Goal: Check status: Check status

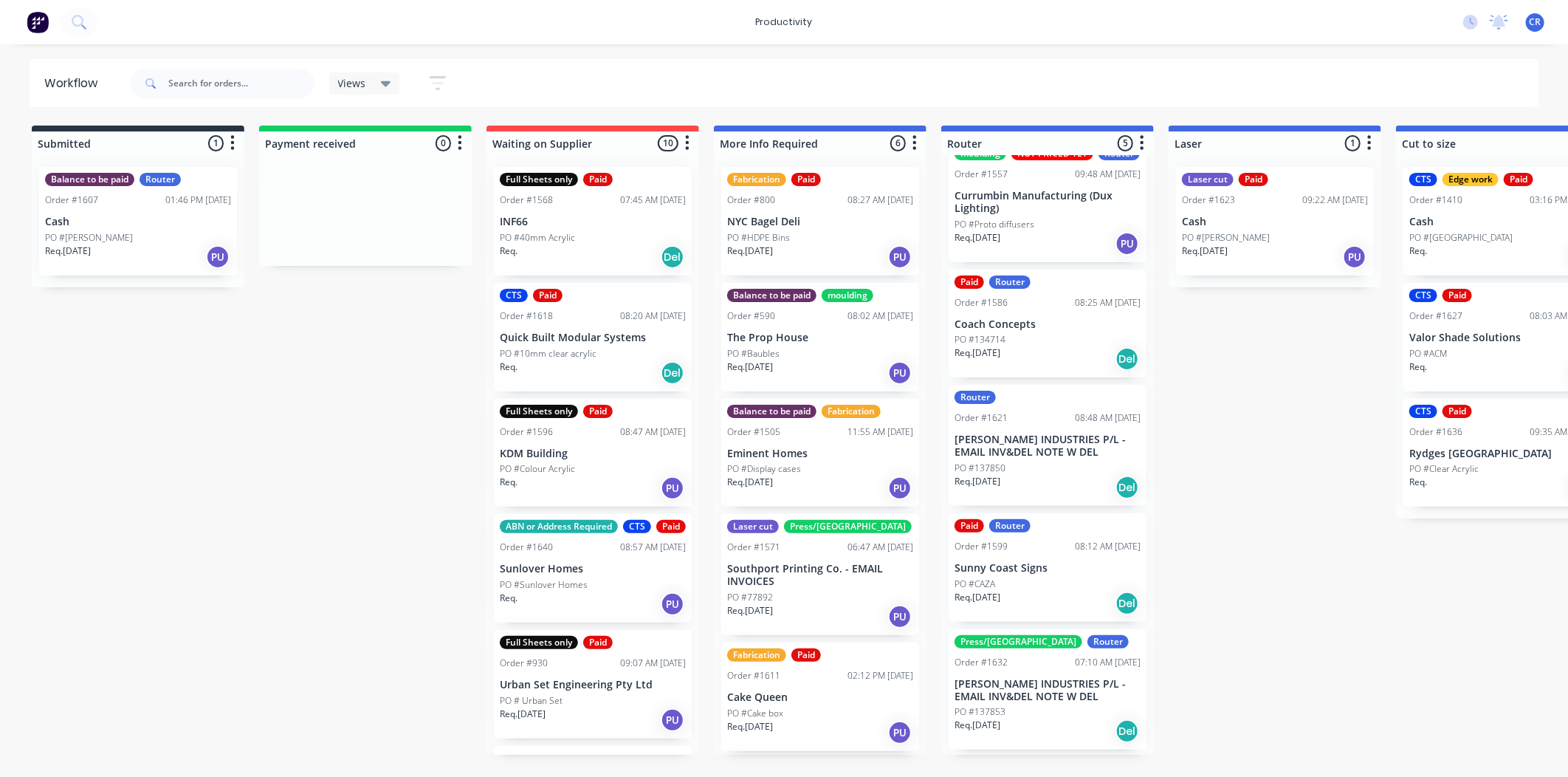
scroll to position [38, 0]
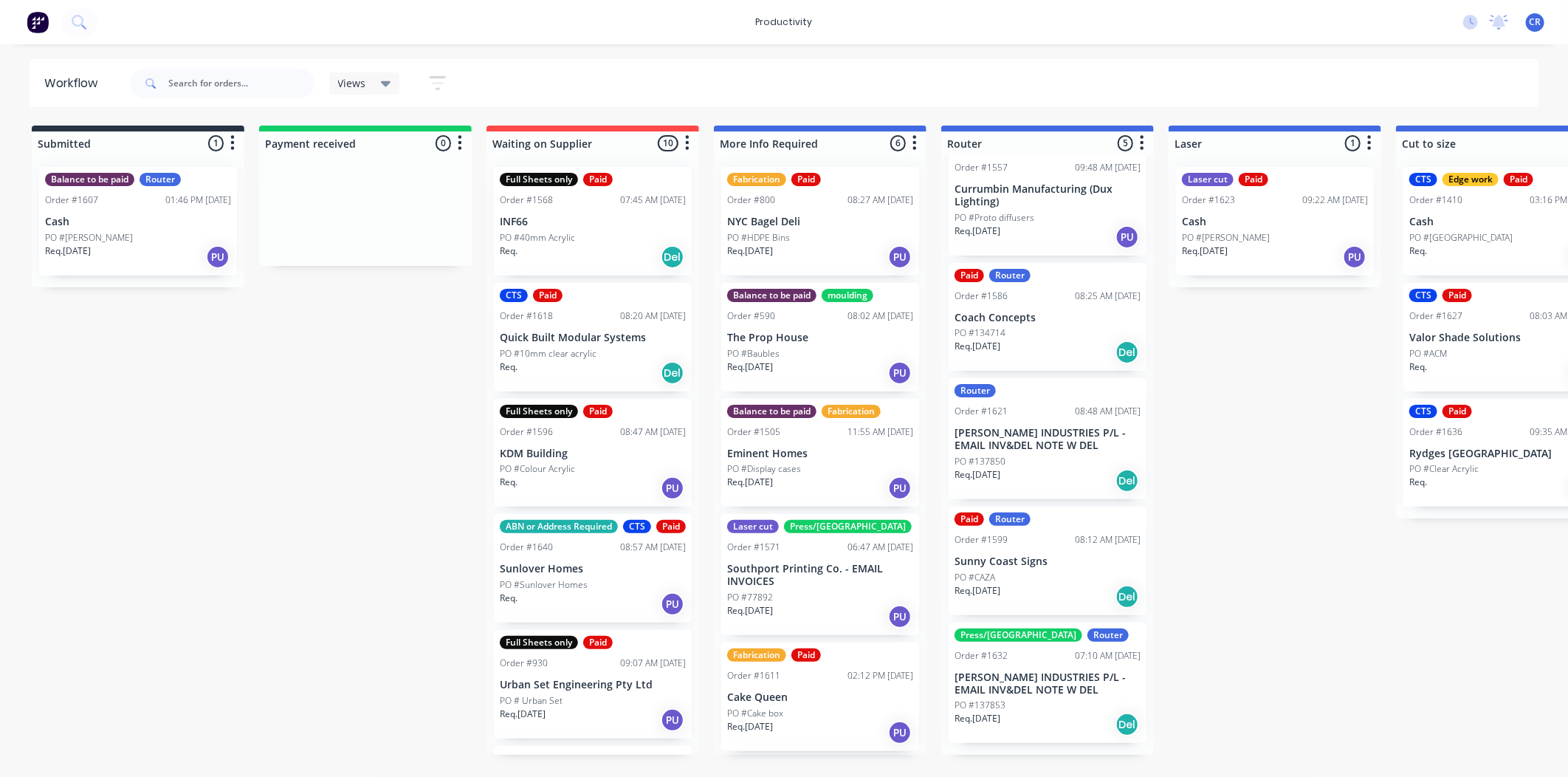
click at [1028, 585] on div "PO #CAZA" at bounding box center [1047, 577] width 186 height 13
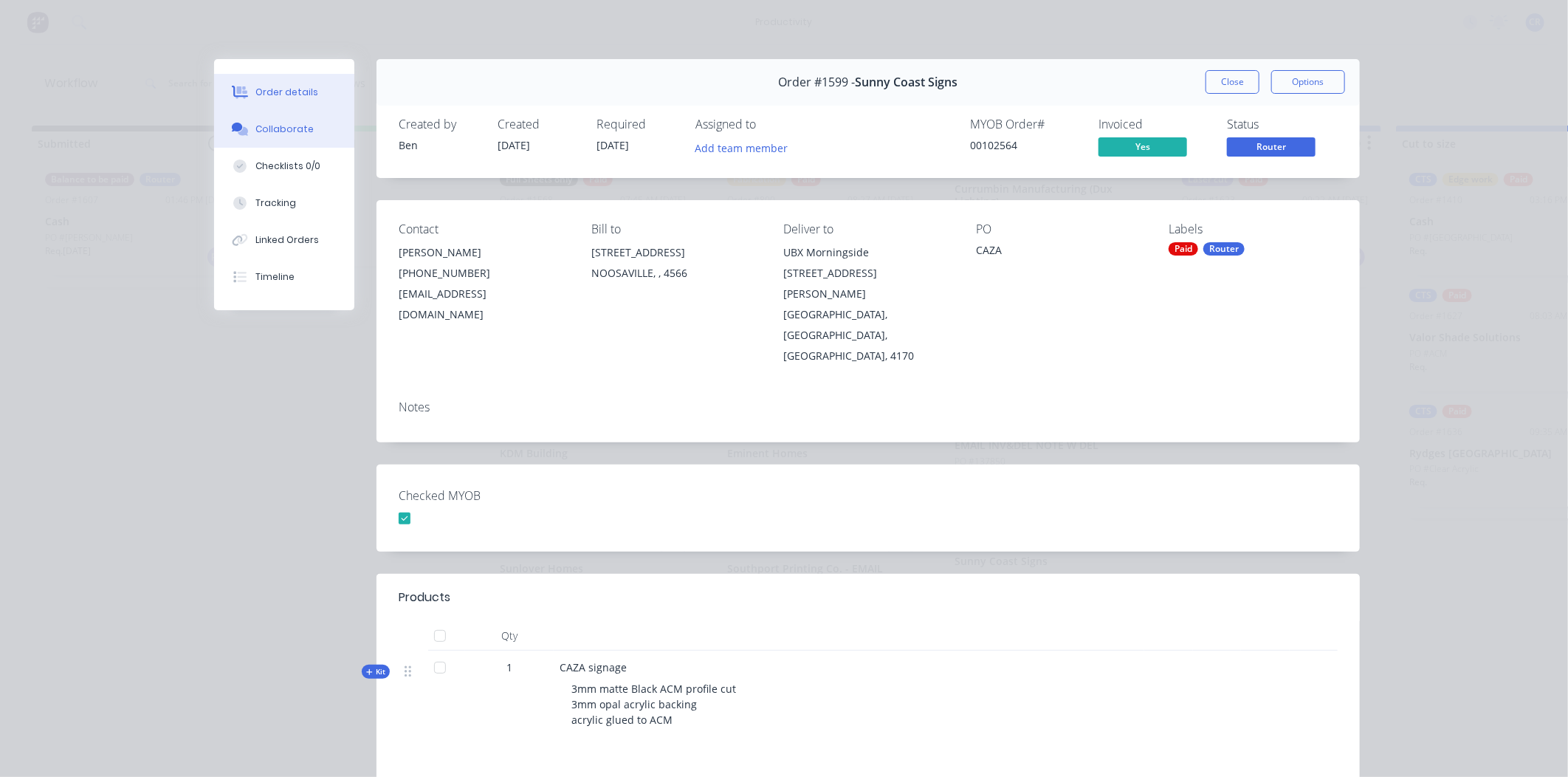
click at [289, 127] on div "Collaborate" at bounding box center [285, 129] width 59 height 13
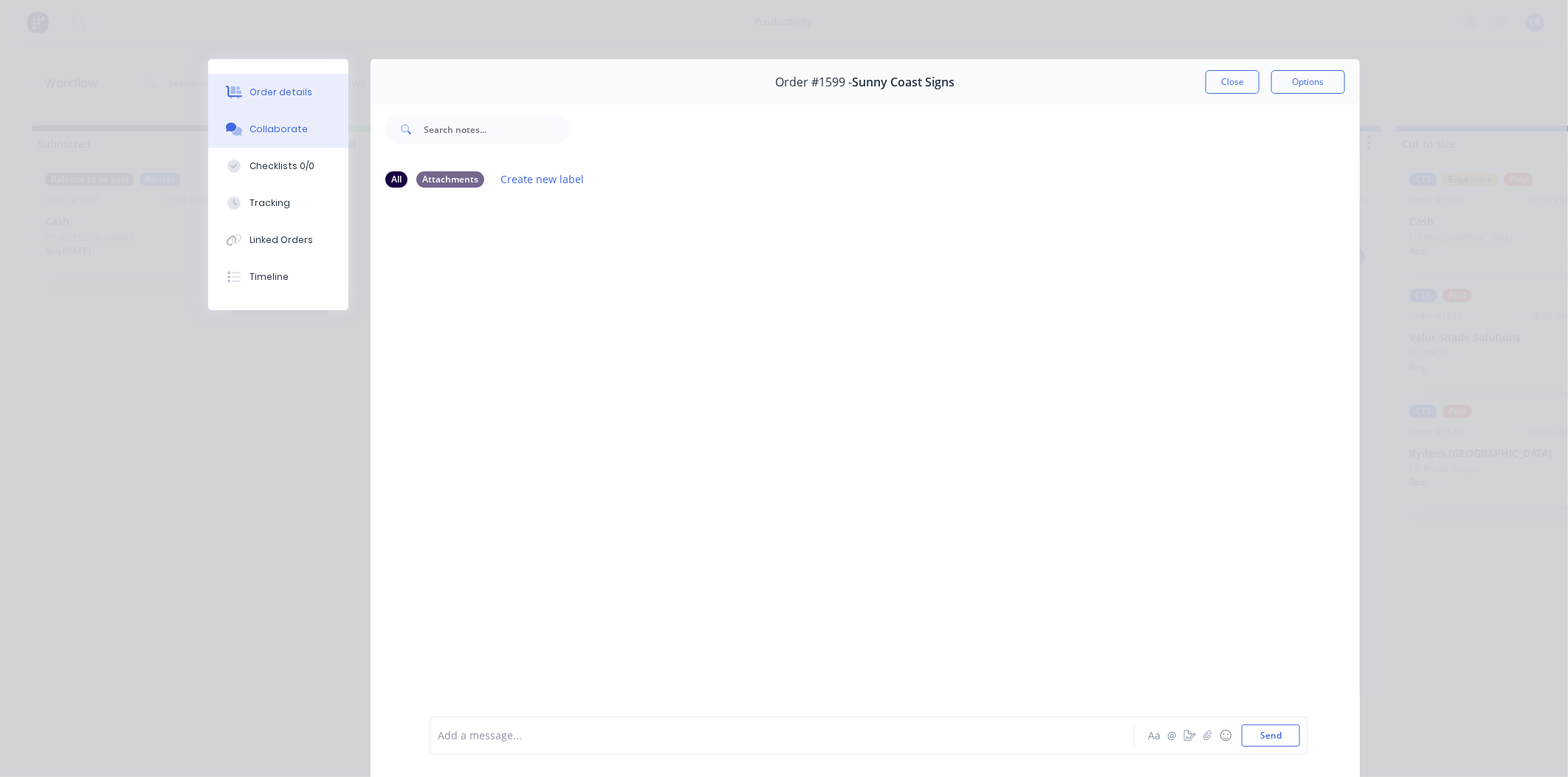
click at [214, 90] on button "Order details" at bounding box center [278, 92] width 140 height 37
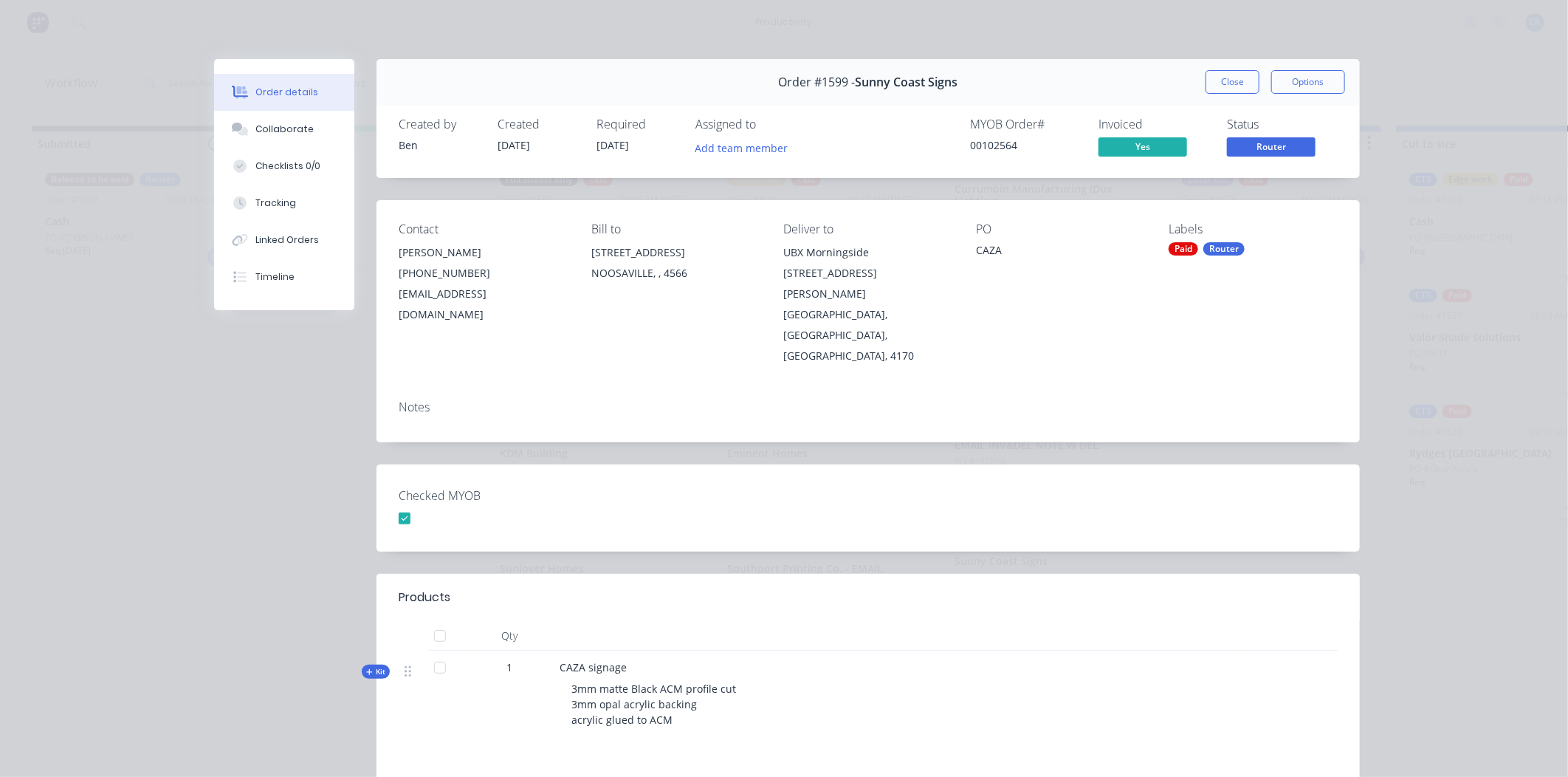
drag, startPoint x: 1215, startPoint y: 83, endPoint x: 1139, endPoint y: 143, distance: 96.8
click at [1216, 83] on button "Close" at bounding box center [1232, 82] width 54 height 23
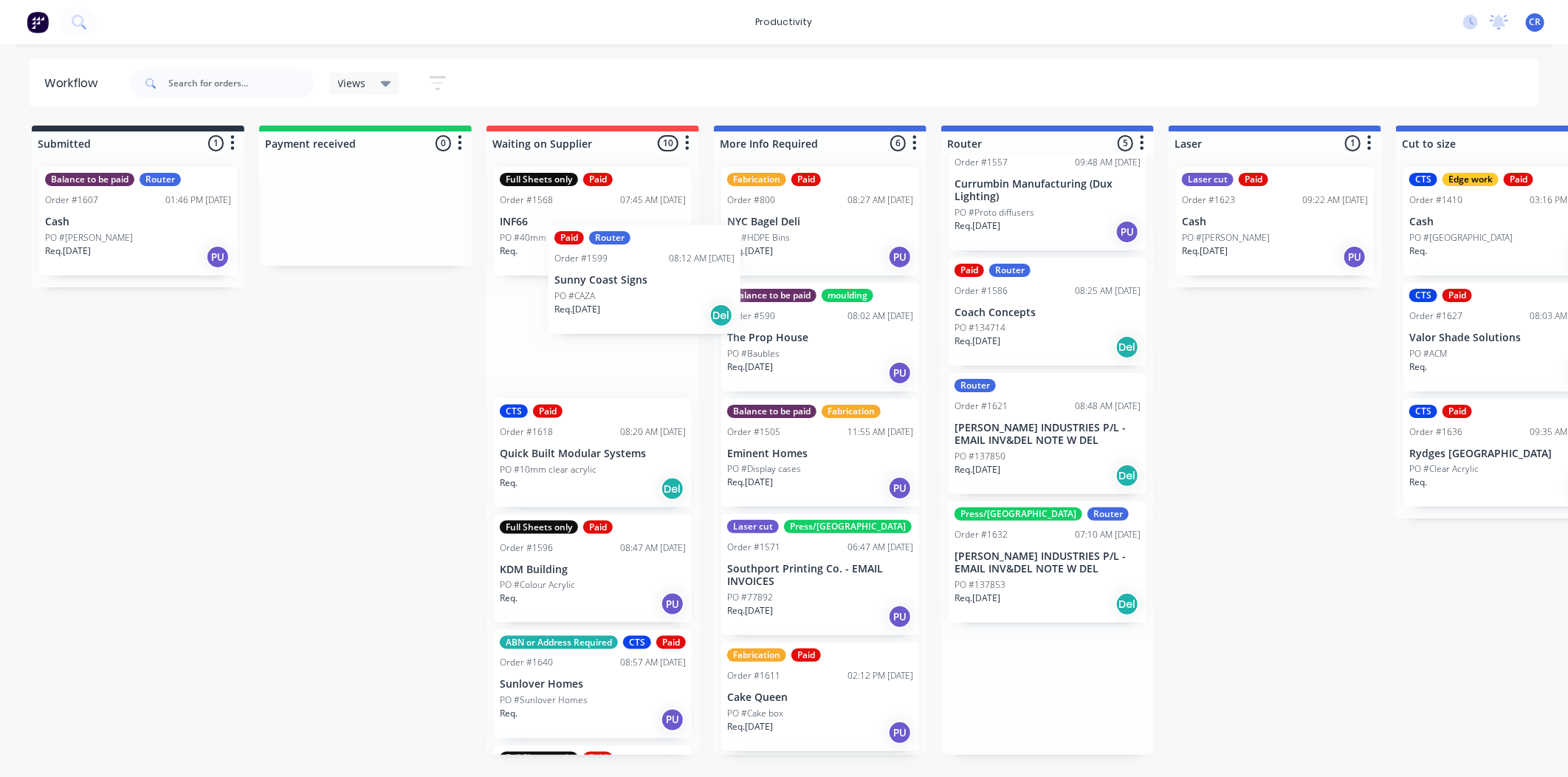
drag, startPoint x: 984, startPoint y: 581, endPoint x: 666, endPoint y: 303, distance: 422.4
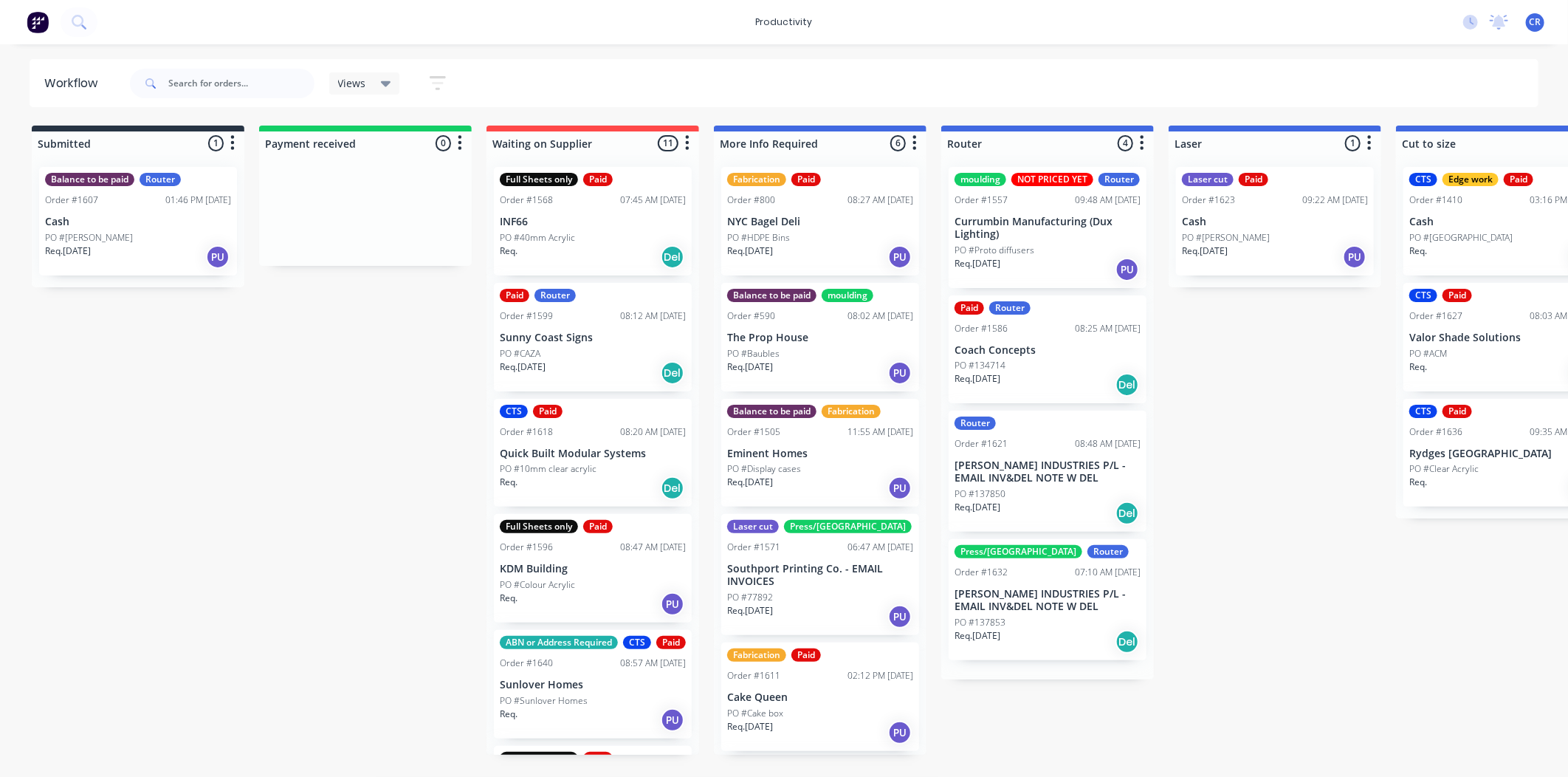
scroll to position [0, 0]
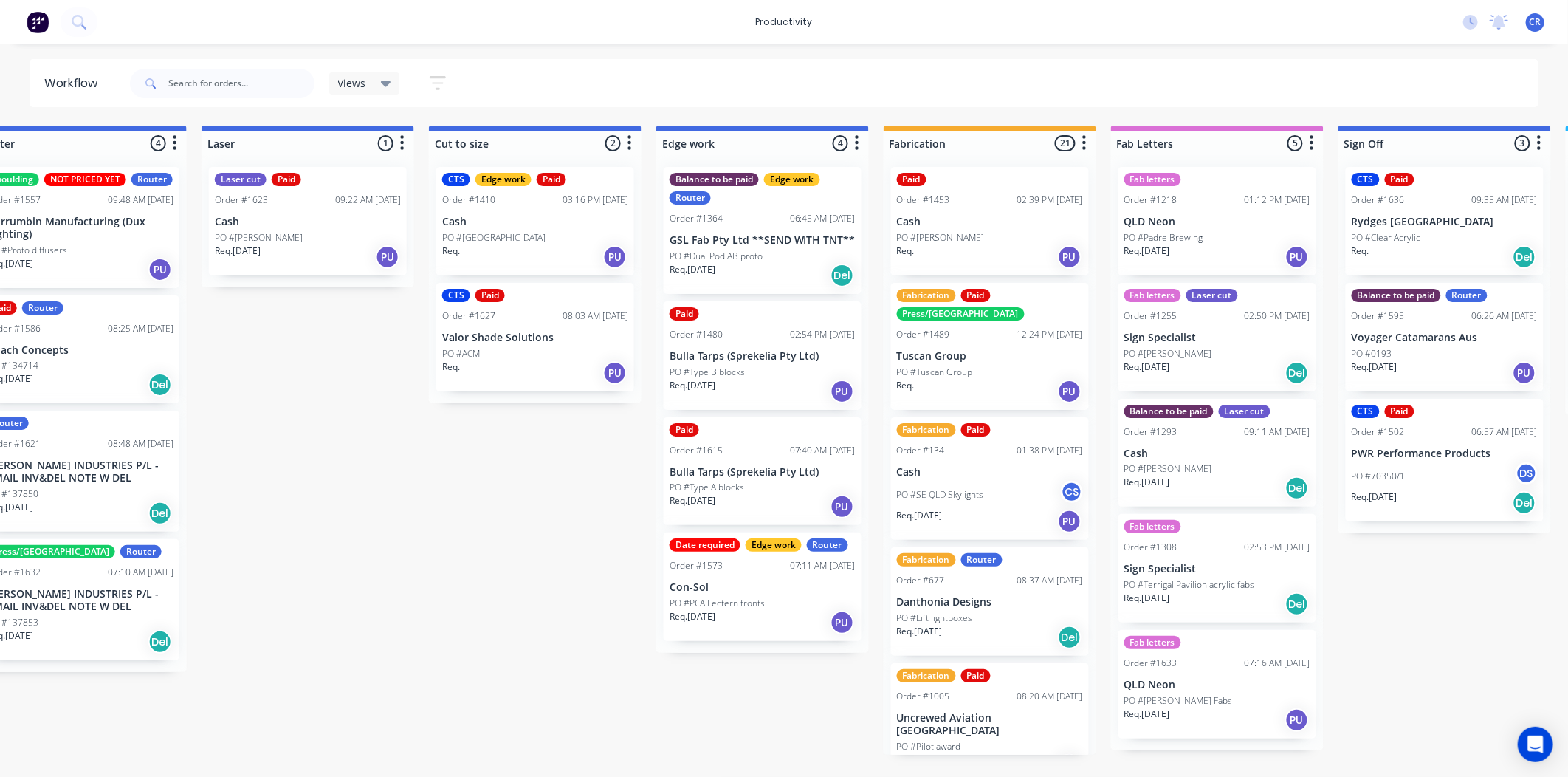
scroll to position [0, 984]
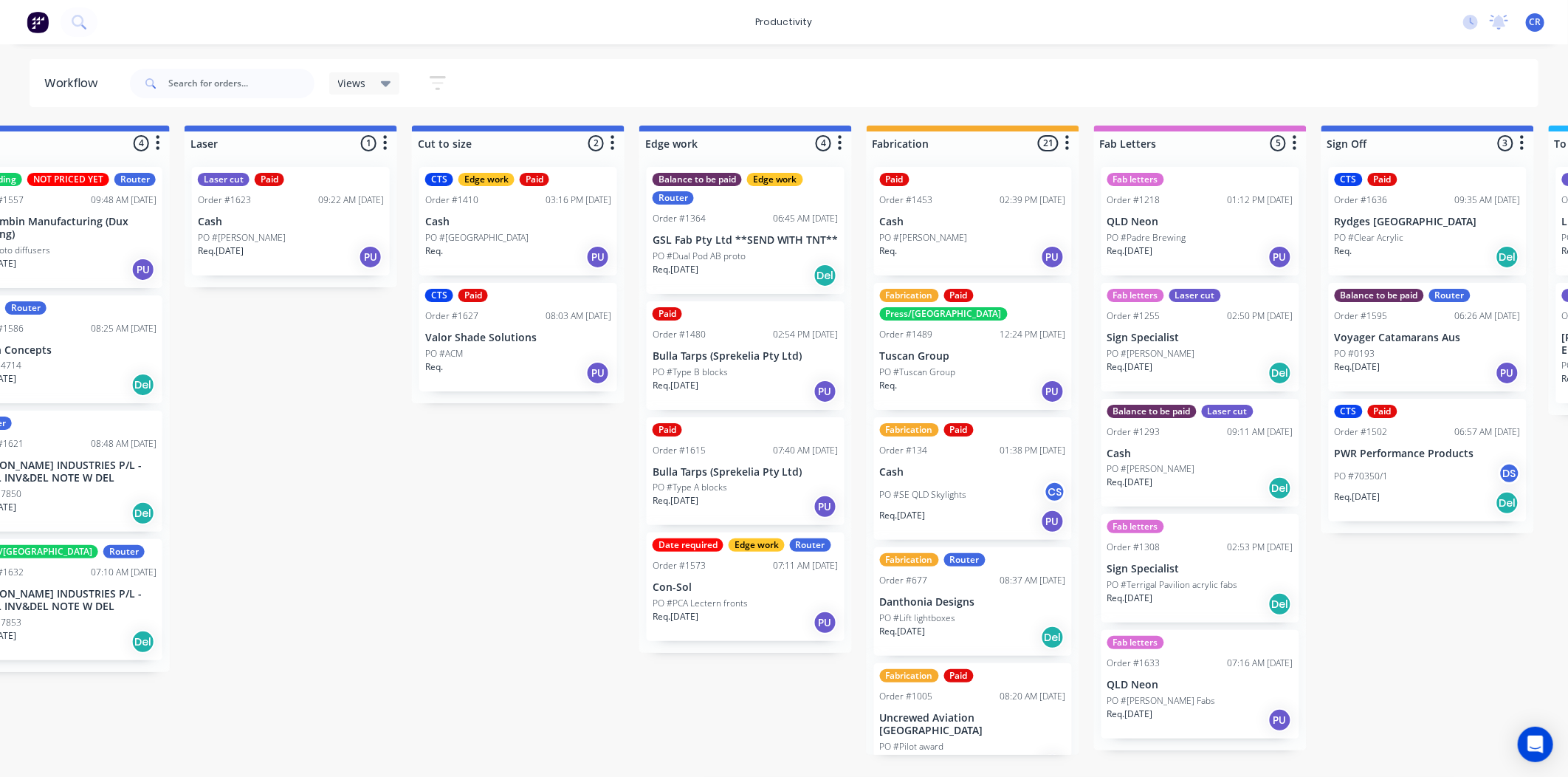
click at [993, 229] on div "Paid Order #1453 02:39 PM 09/09/25 Cash PO #Chad Req. PU" at bounding box center [973, 221] width 198 height 109
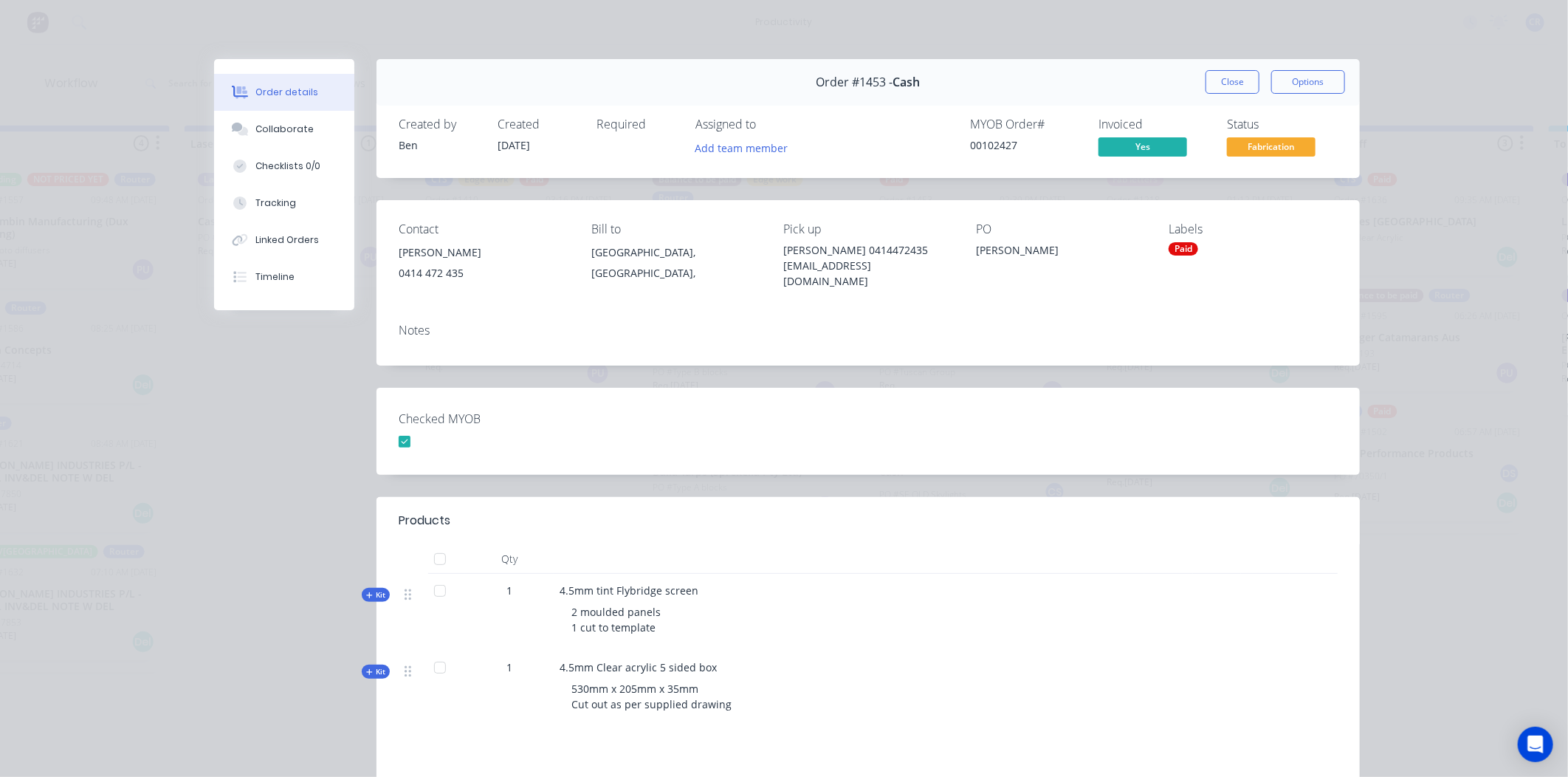
click at [1227, 78] on button "Close" at bounding box center [1232, 82] width 54 height 23
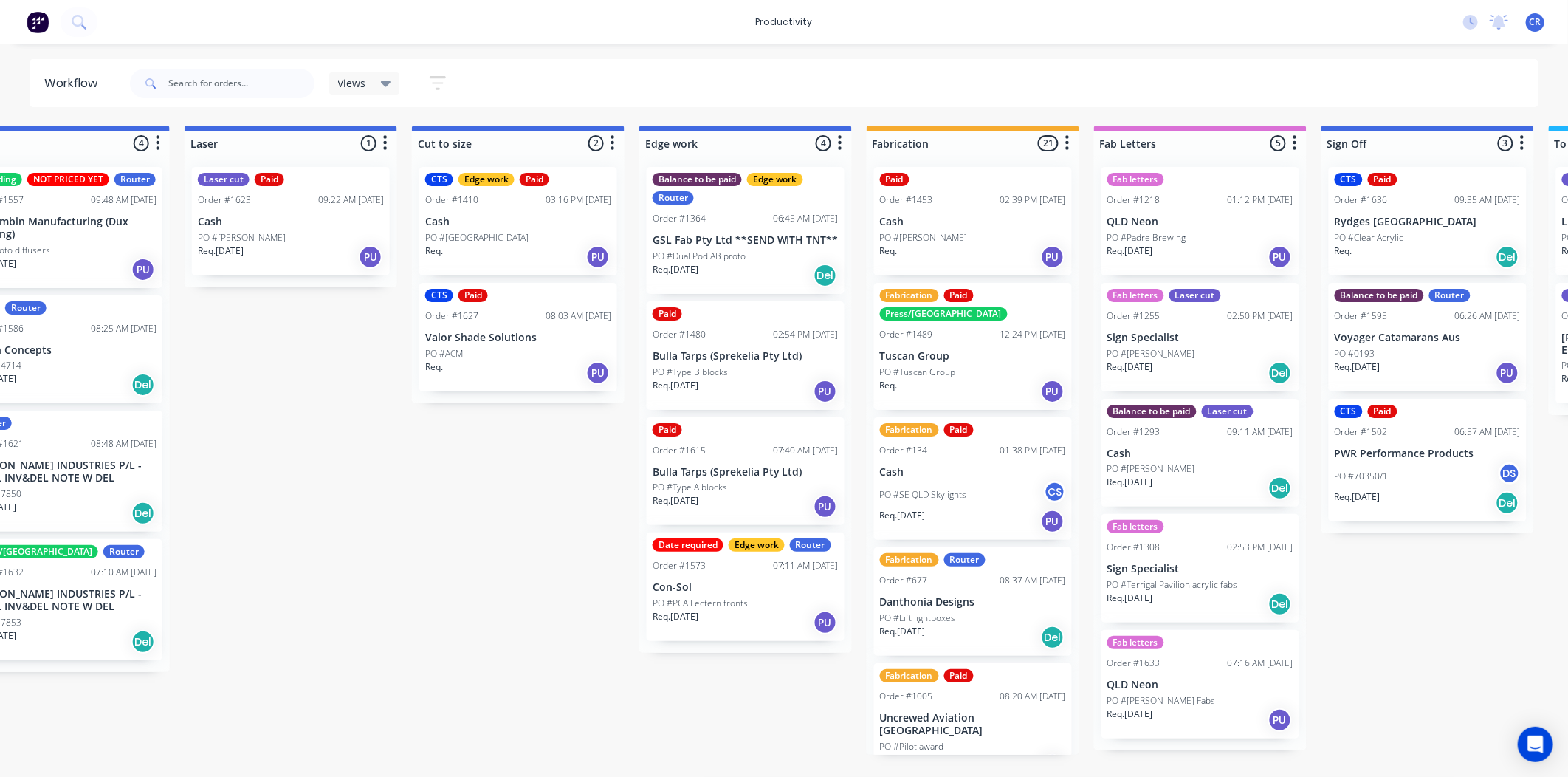
click at [977, 480] on div "PO #SE QLD Skylights CS" at bounding box center [973, 495] width 186 height 28
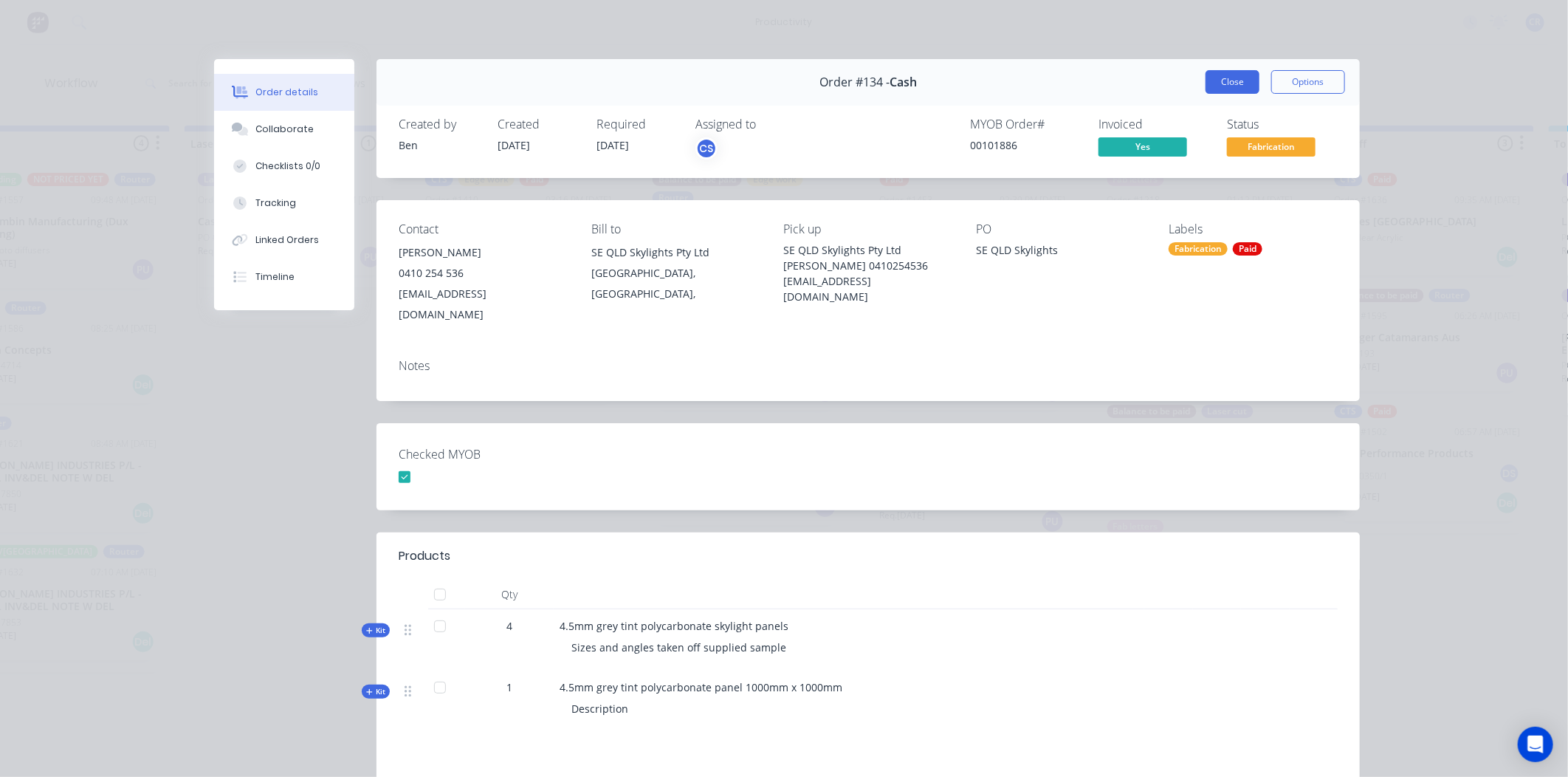
click at [1218, 86] on button "Close" at bounding box center [1232, 82] width 54 height 23
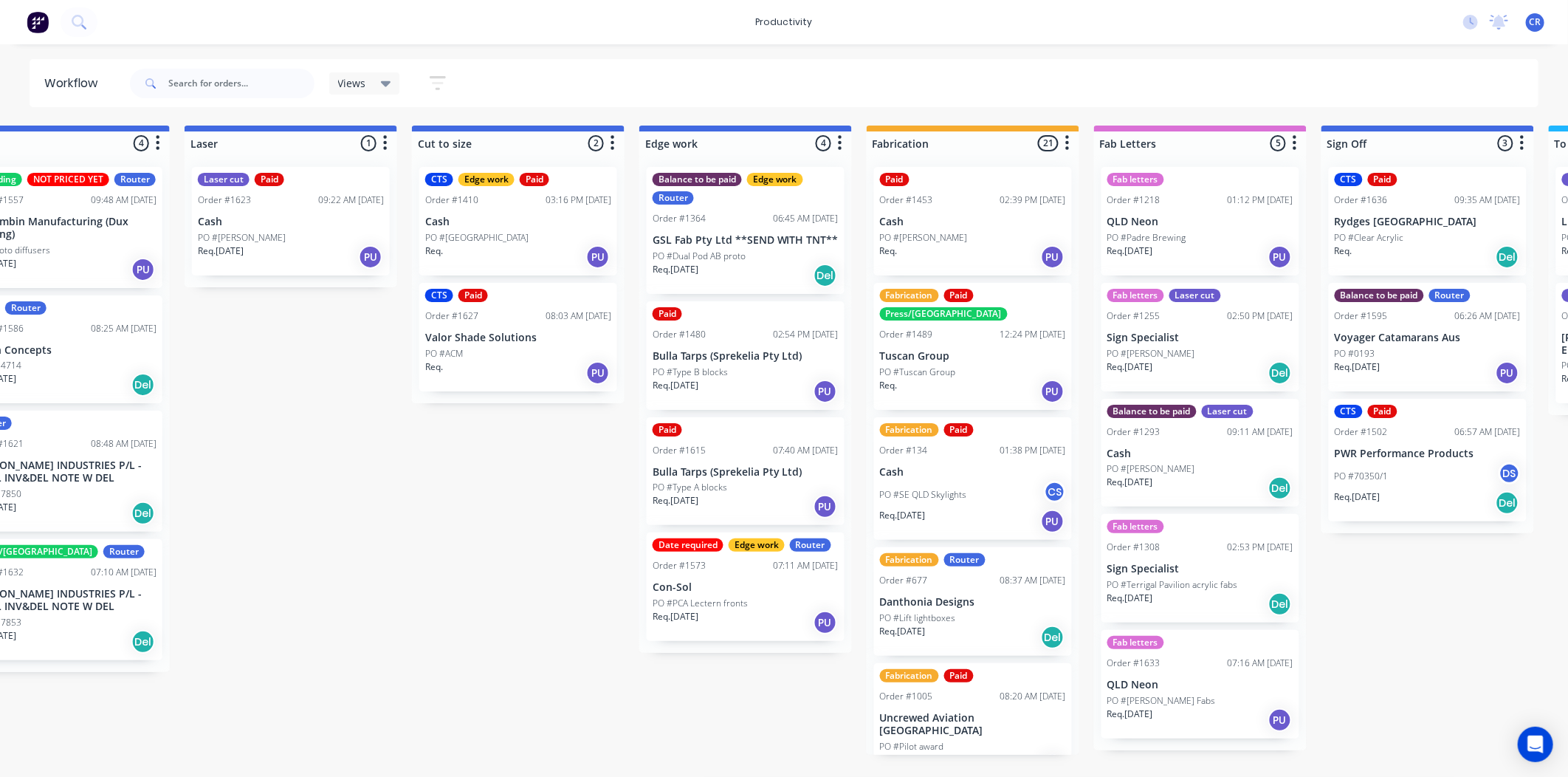
click at [969, 625] on div "Req. 07/07/25 Del" at bounding box center [973, 638] width 186 height 25
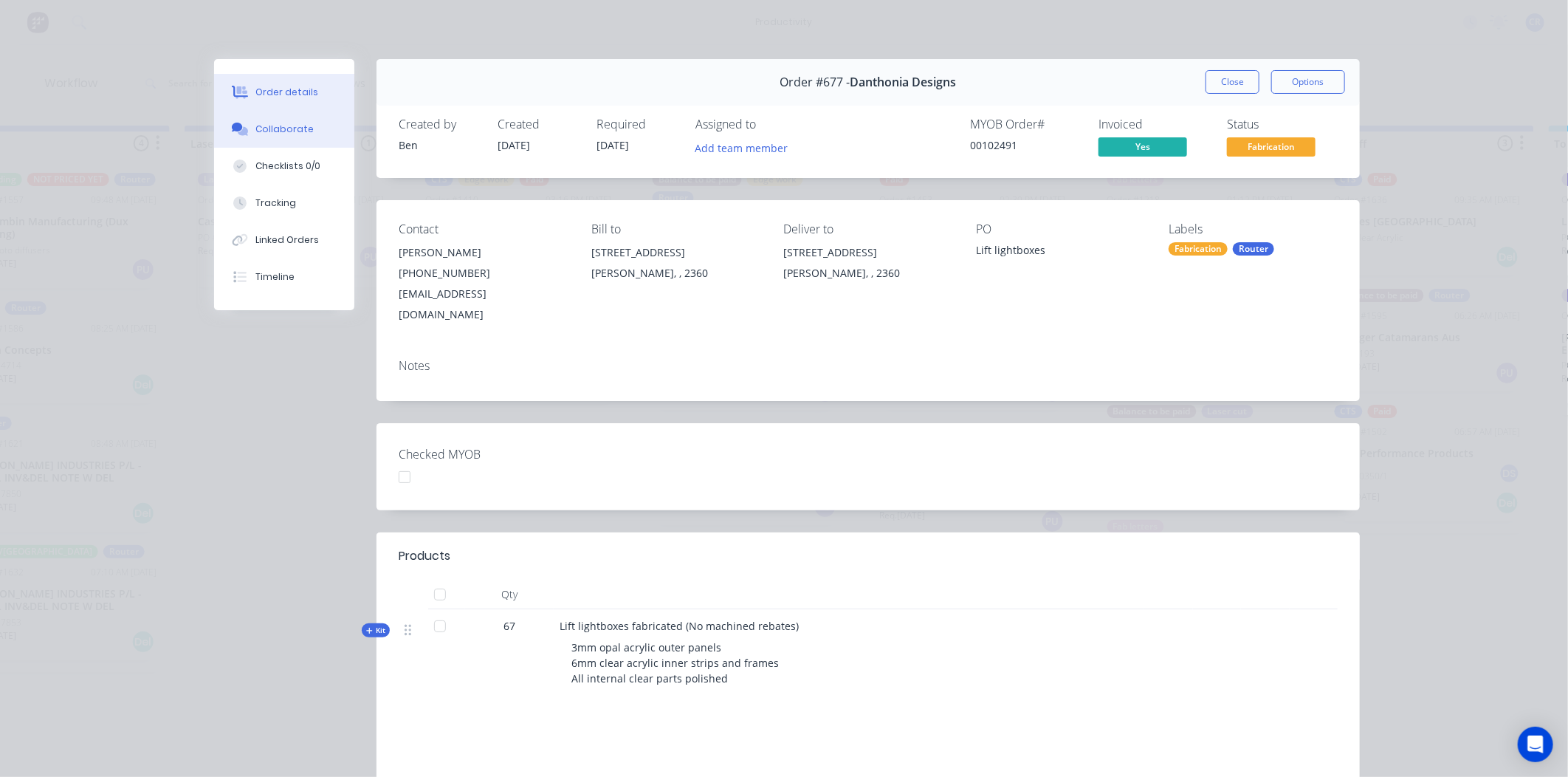
click at [296, 135] on div "Collaborate" at bounding box center [285, 129] width 59 height 13
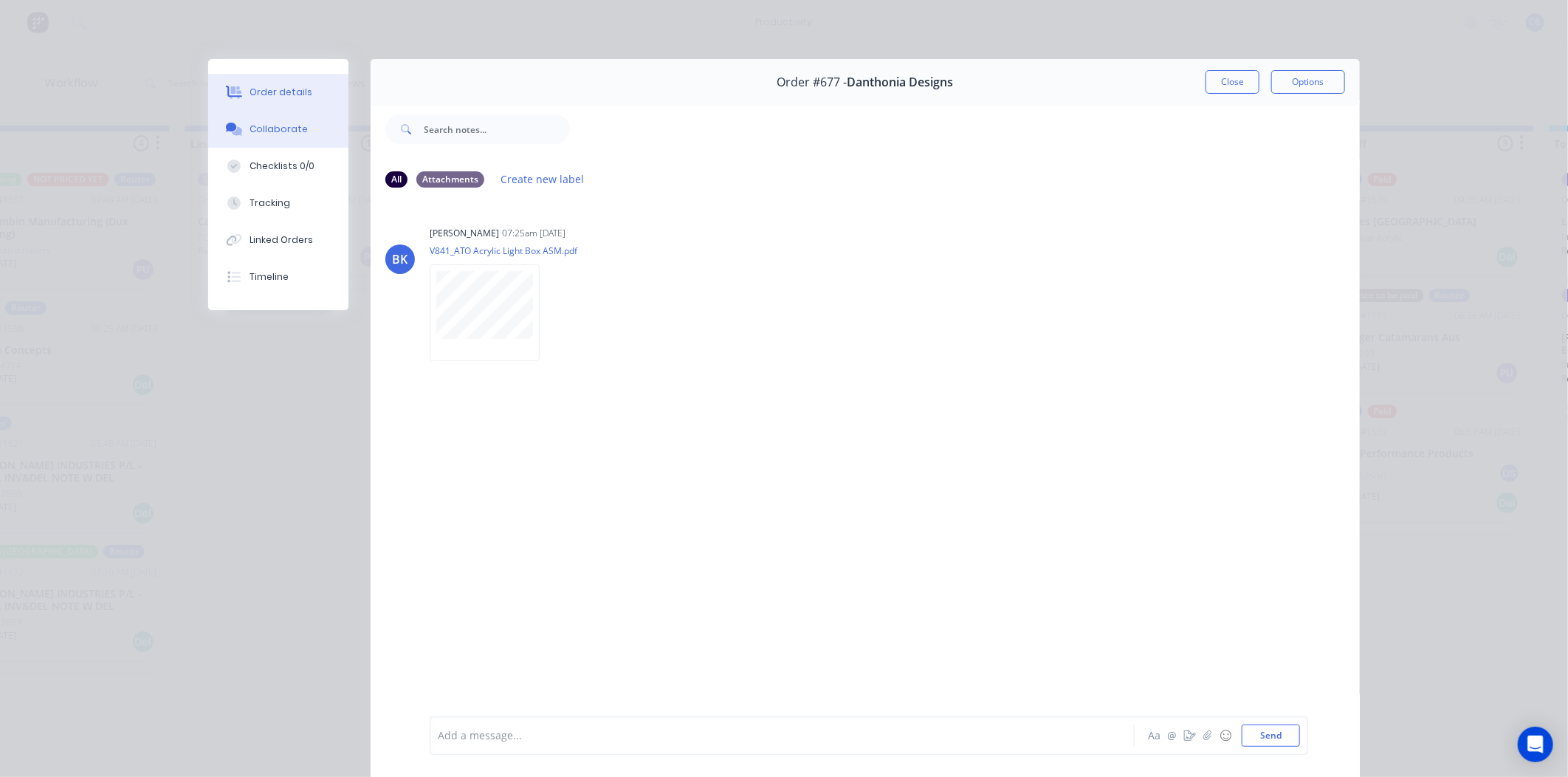
click at [289, 92] on div "Order details" at bounding box center [281, 92] width 63 height 13
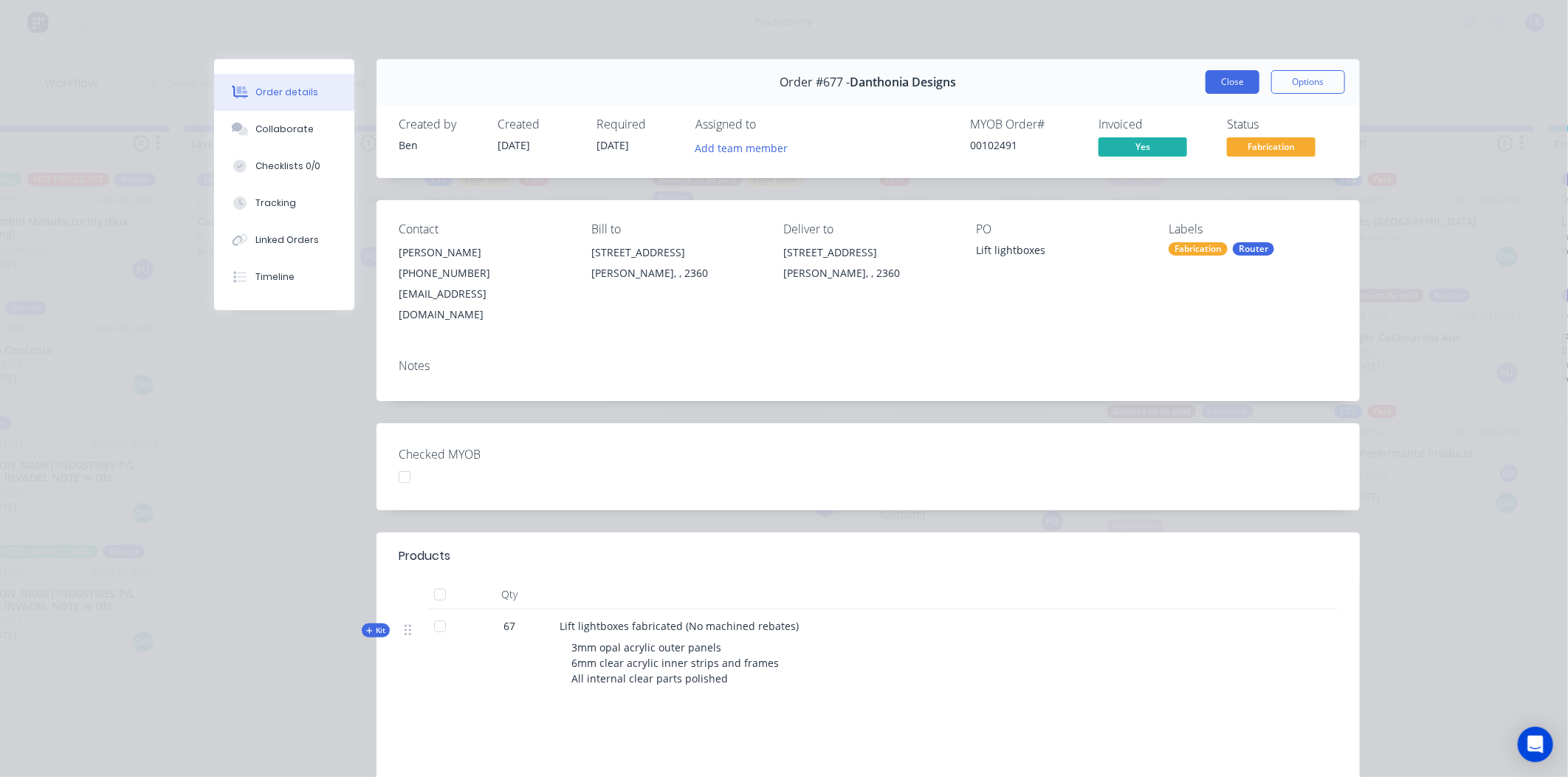
click at [1233, 77] on button "Close" at bounding box center [1232, 82] width 54 height 23
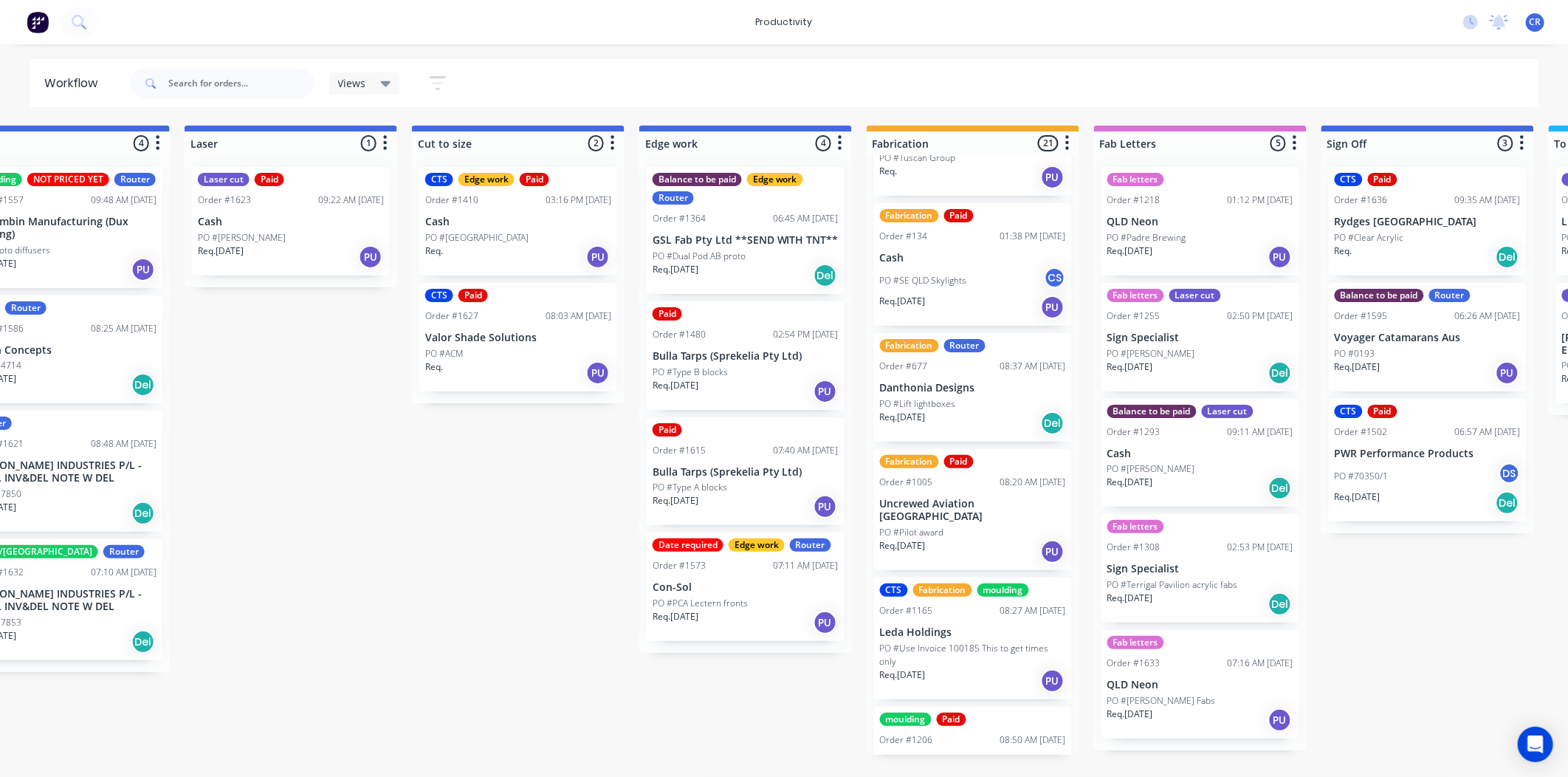
scroll to position [246, 0]
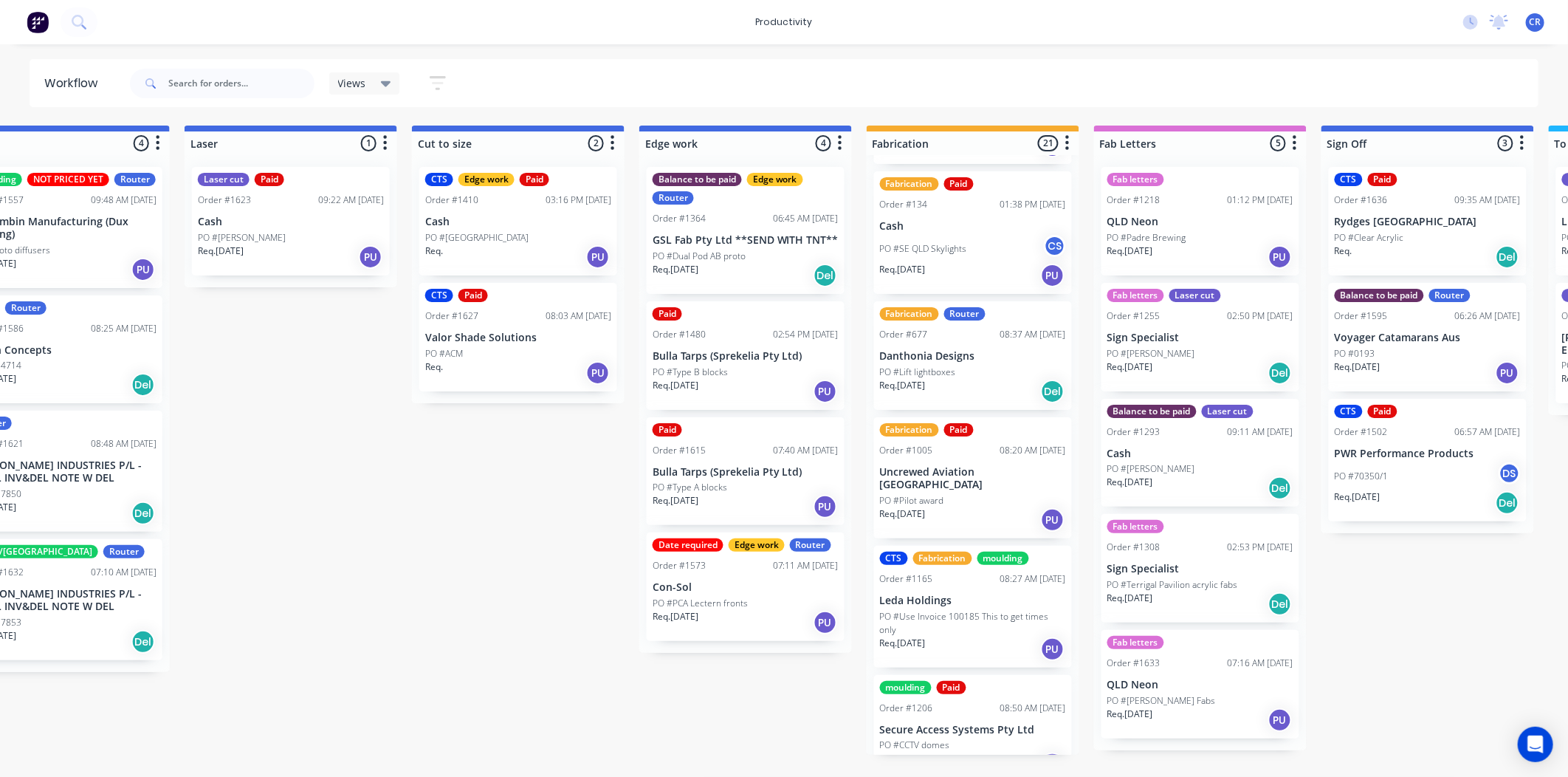
click at [963, 494] on div "PO #Pilot award" at bounding box center [973, 500] width 186 height 13
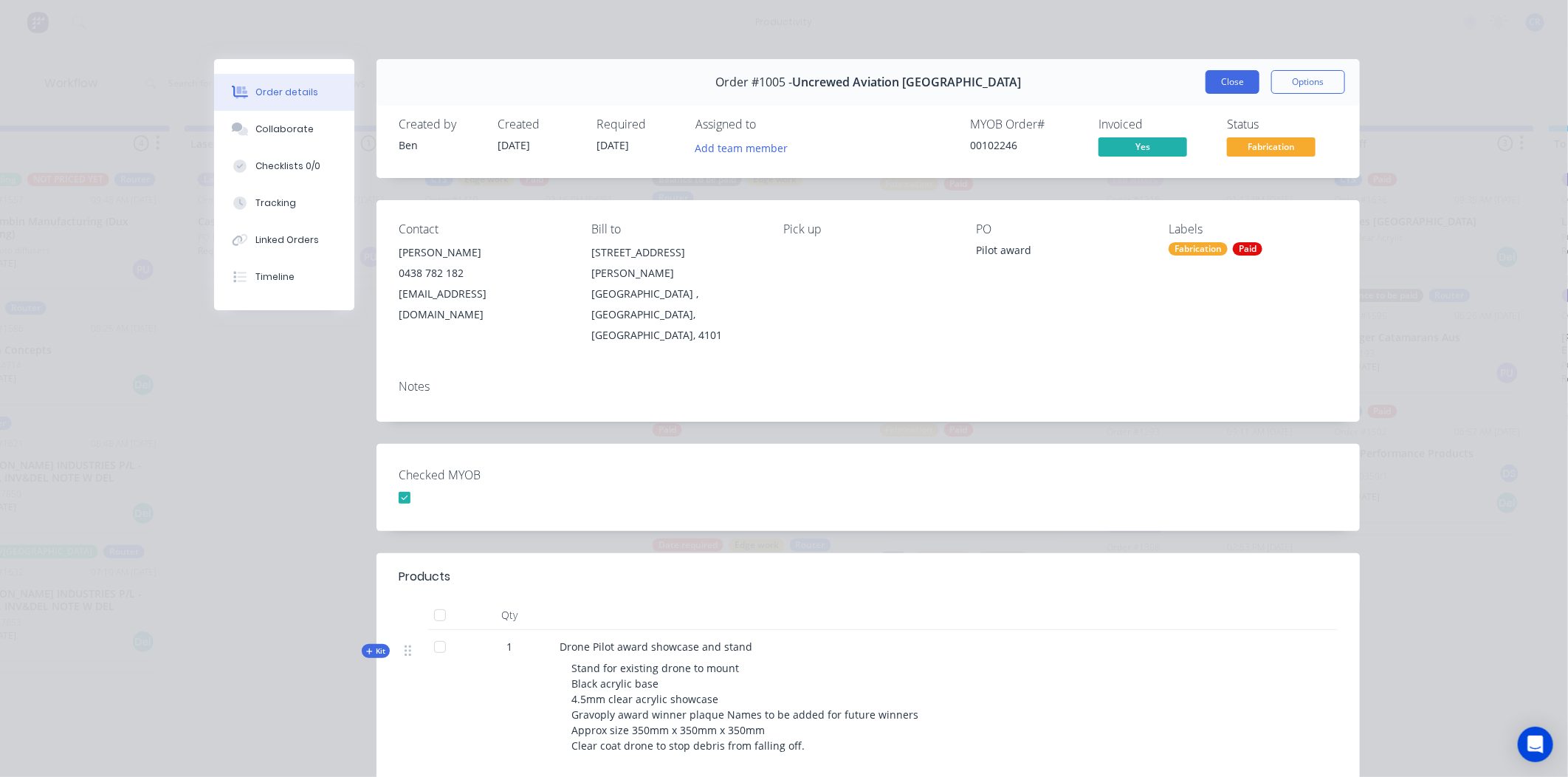
click at [1233, 76] on button "Close" at bounding box center [1232, 82] width 54 height 23
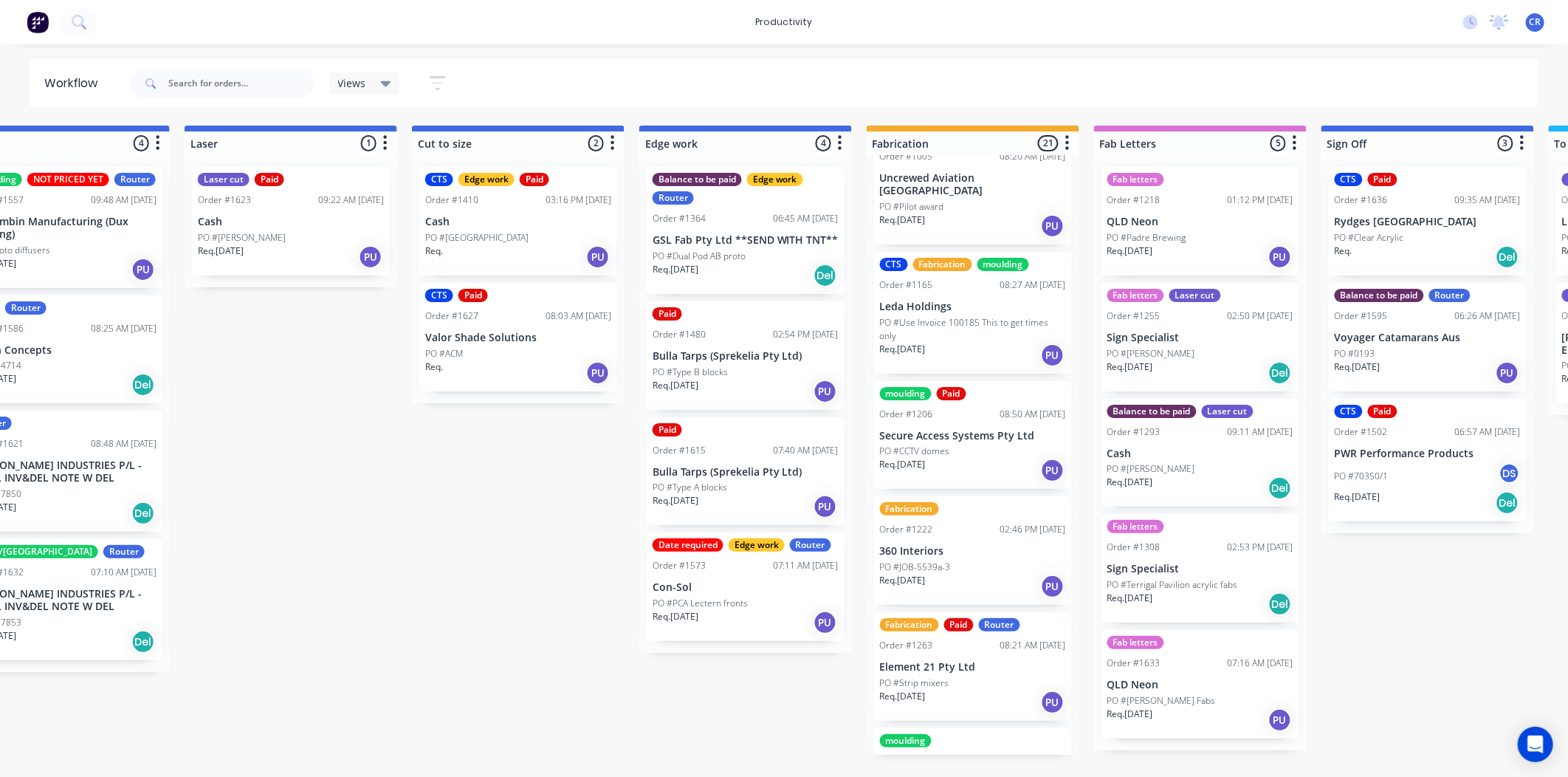
scroll to position [574, 0]
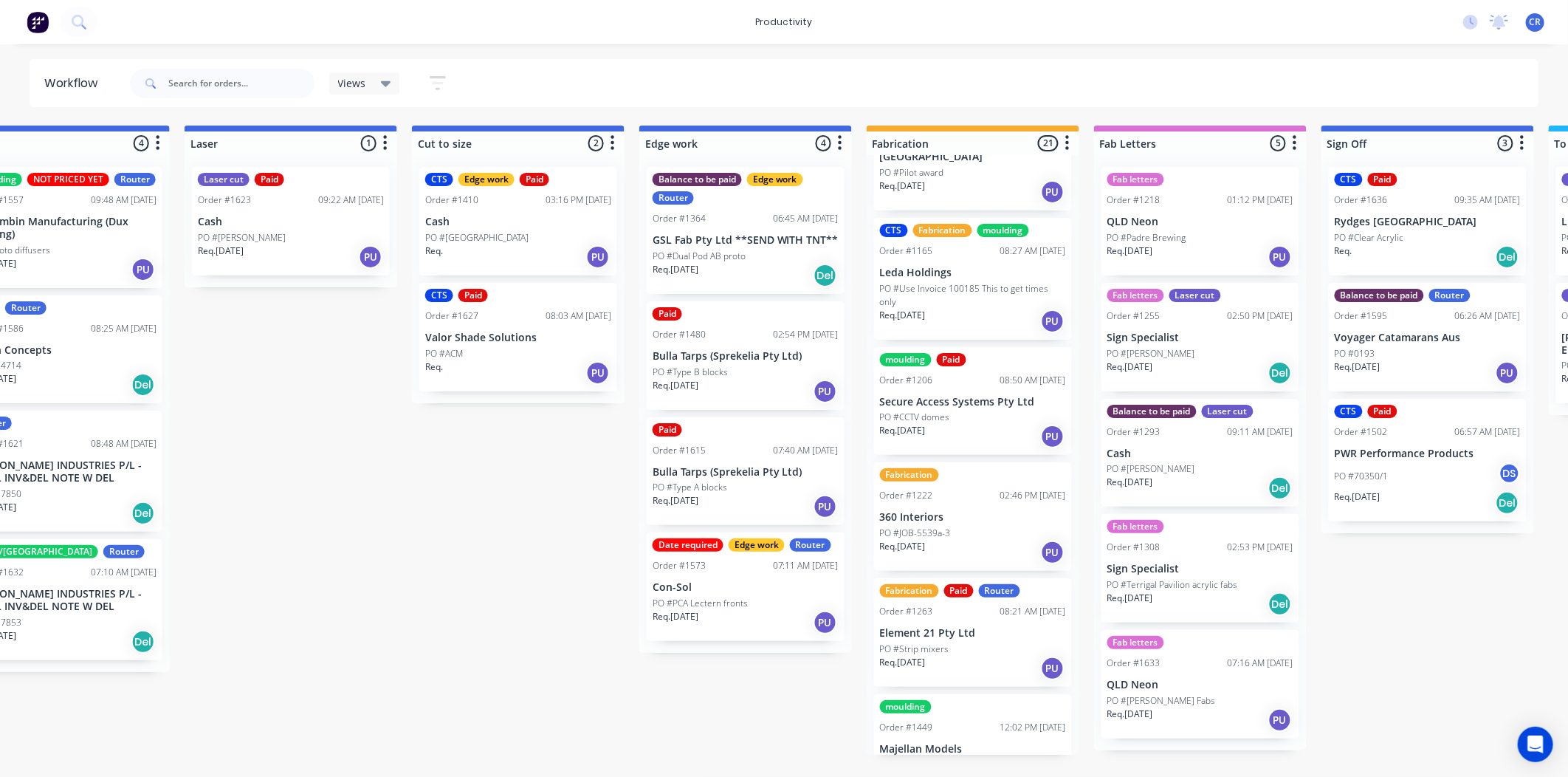
click at [953, 540] on div "Req. 20/08/25 PU" at bounding box center [973, 552] width 186 height 25
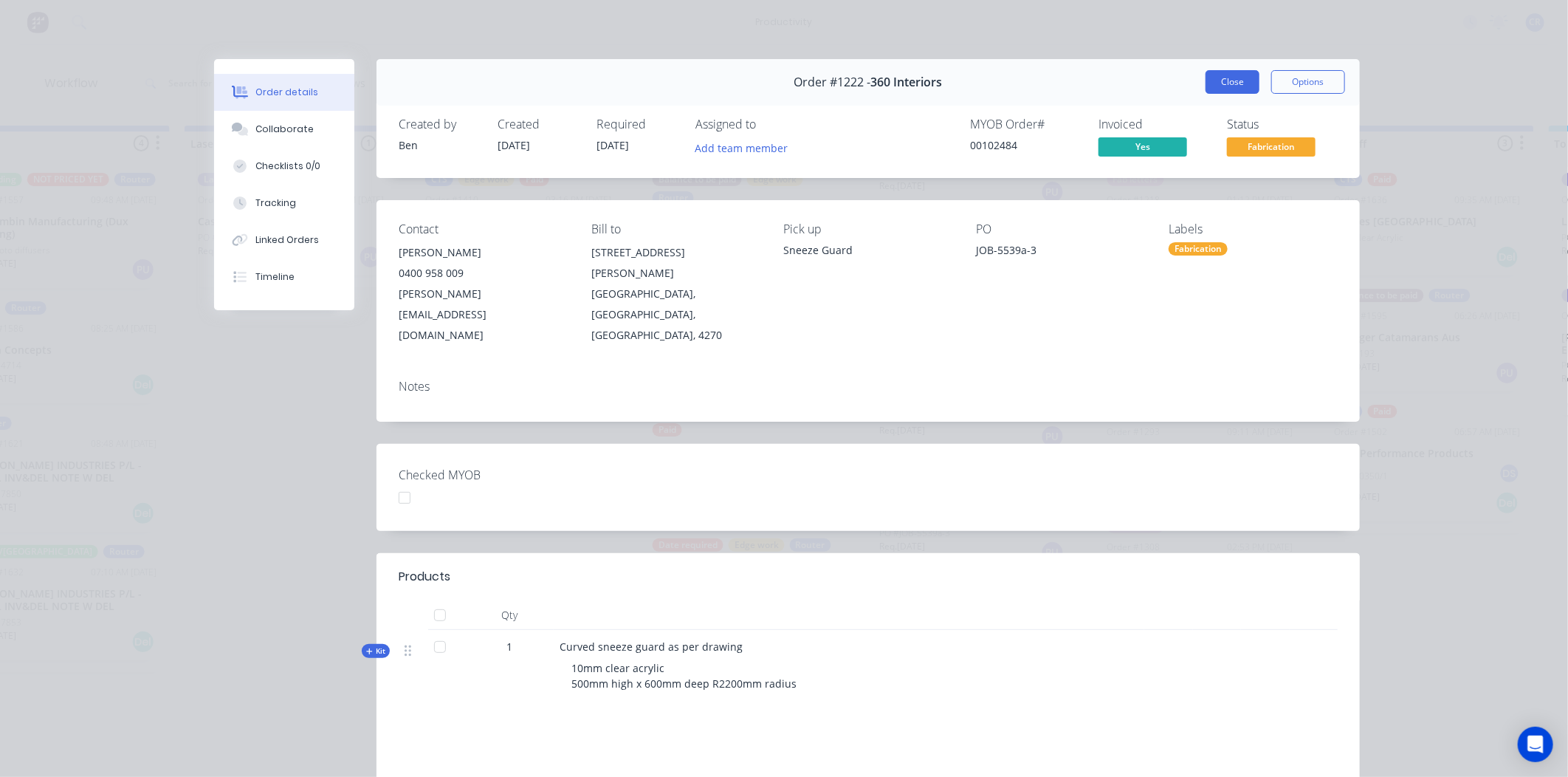
click at [1214, 87] on button "Close" at bounding box center [1232, 82] width 54 height 23
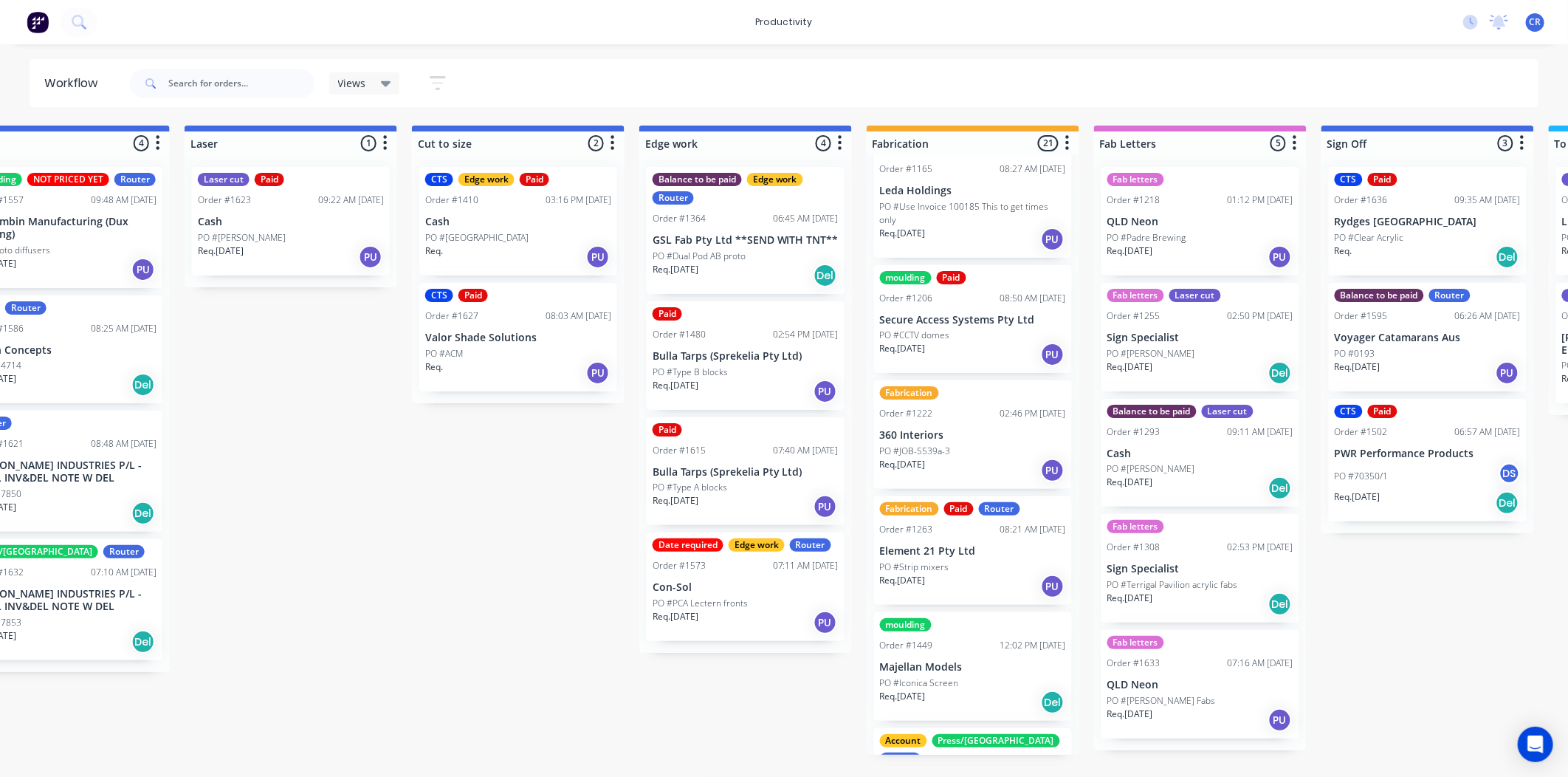
scroll to position [739, 0]
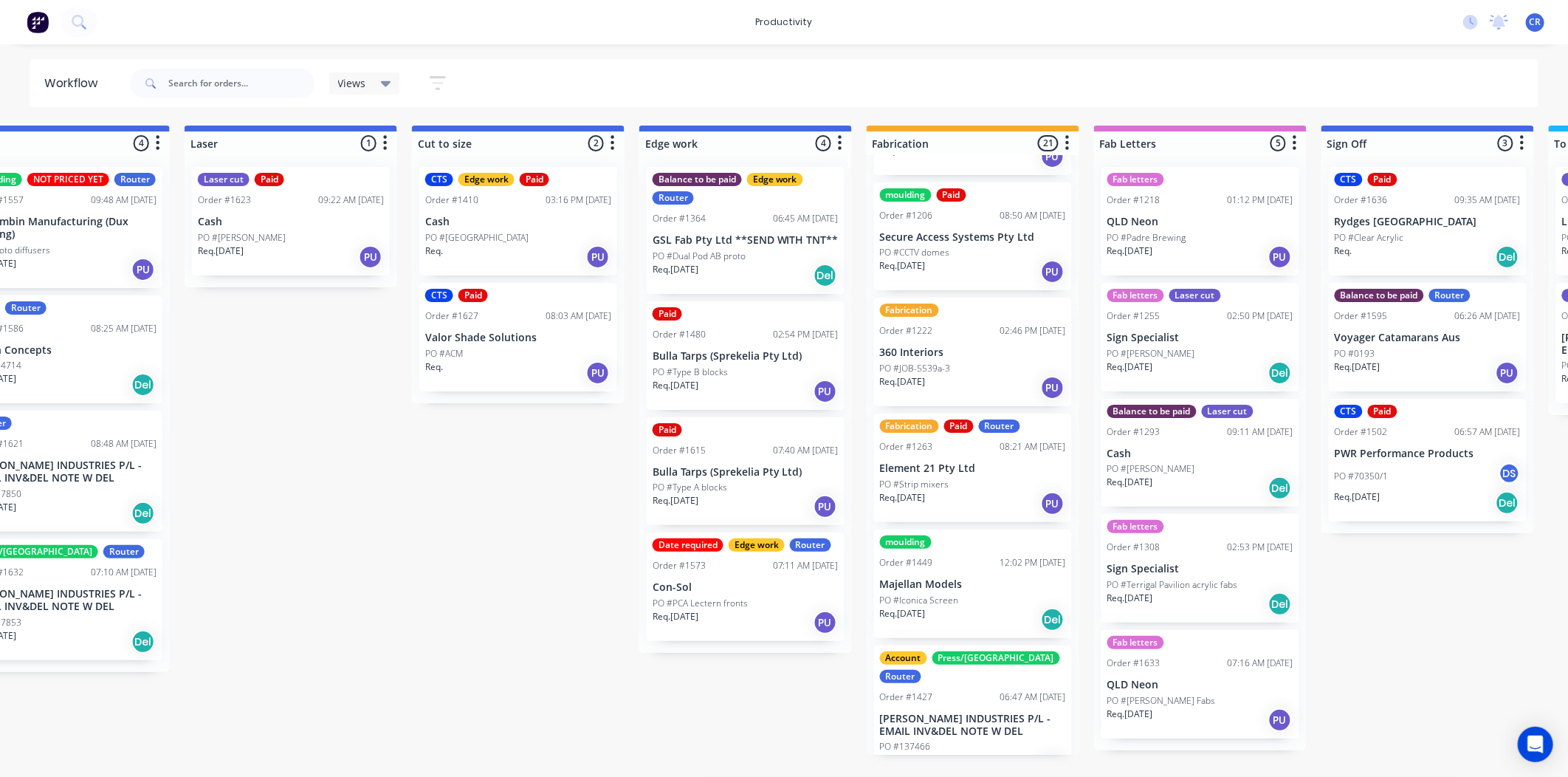
click at [994, 462] on p "Element 21 Pty Ltd" at bounding box center [973, 469] width 186 height 13
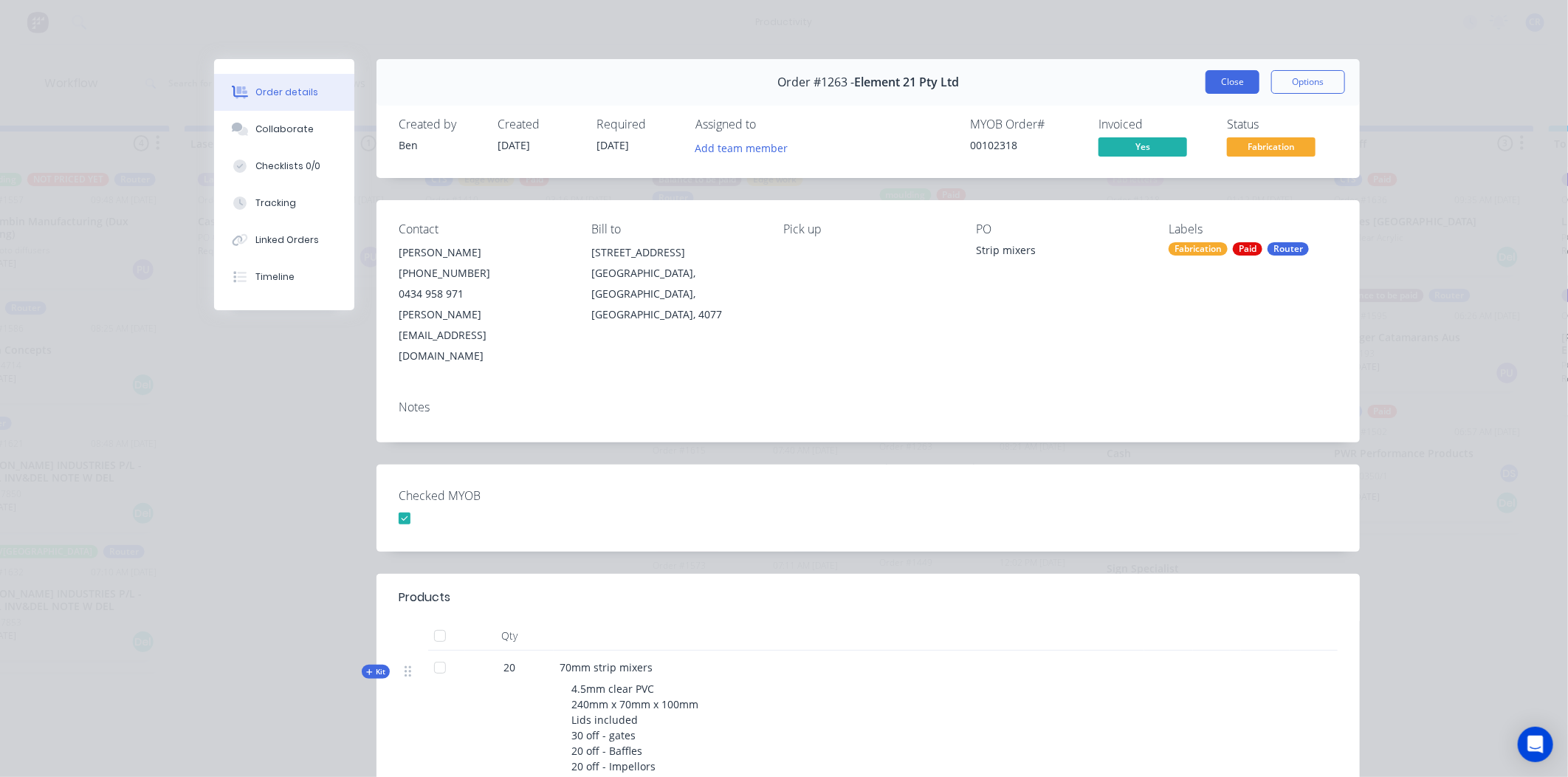
click at [1206, 89] on button "Close" at bounding box center [1232, 82] width 54 height 23
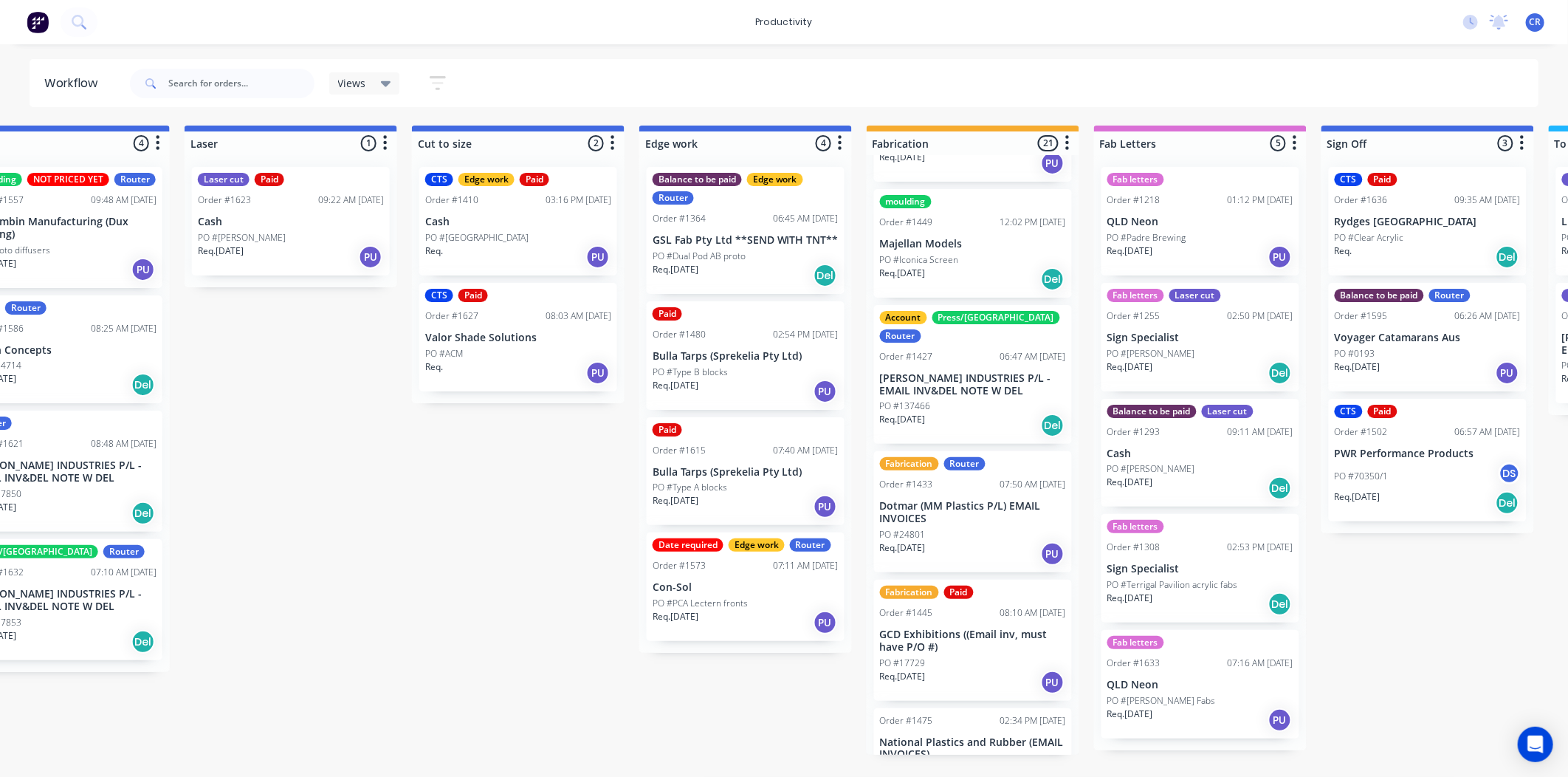
scroll to position [1149, 0]
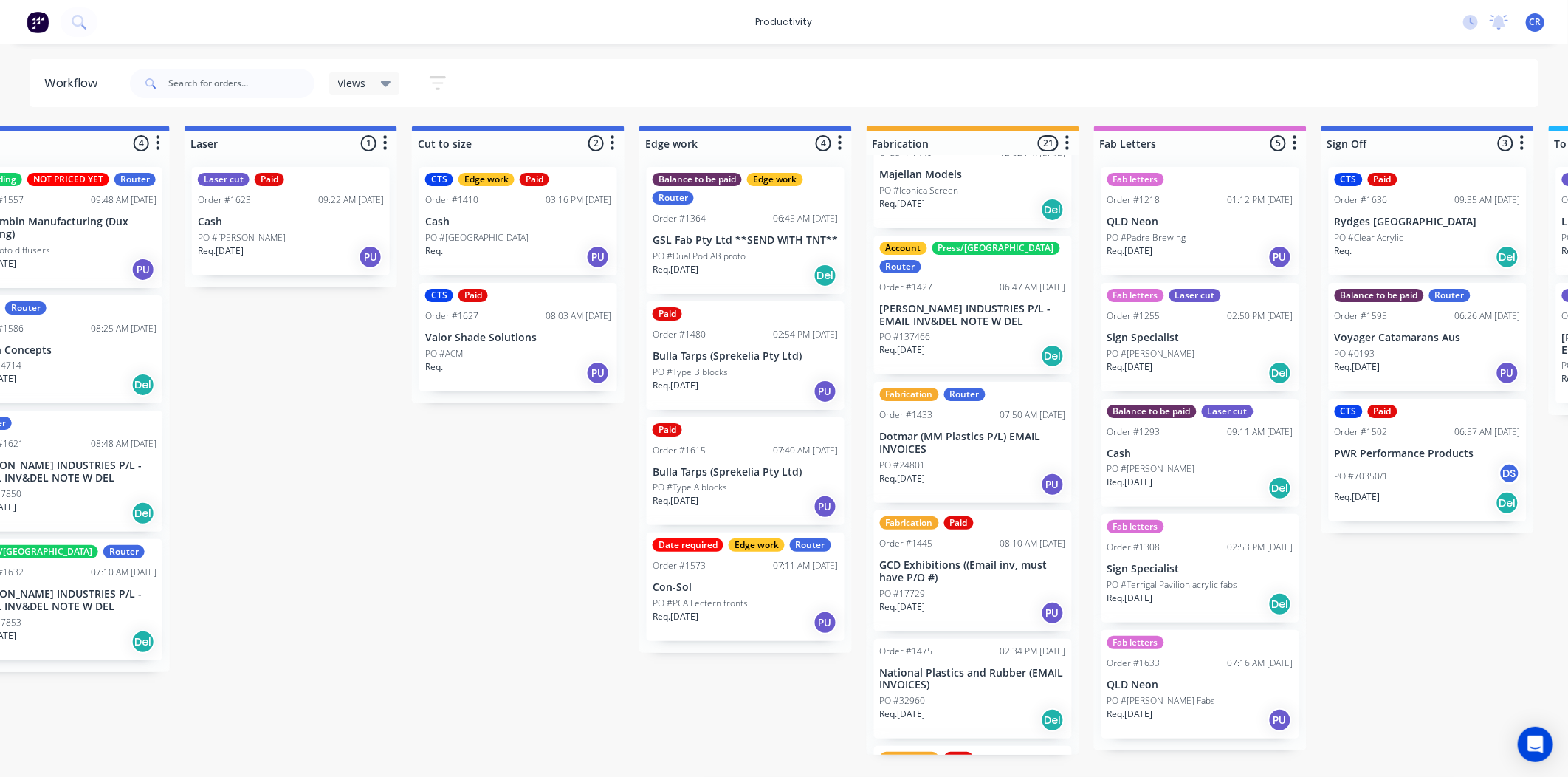
click at [993, 559] on p "GCD Exhibitions ((Email inv, must have P/O #)" at bounding box center [973, 572] width 186 height 25
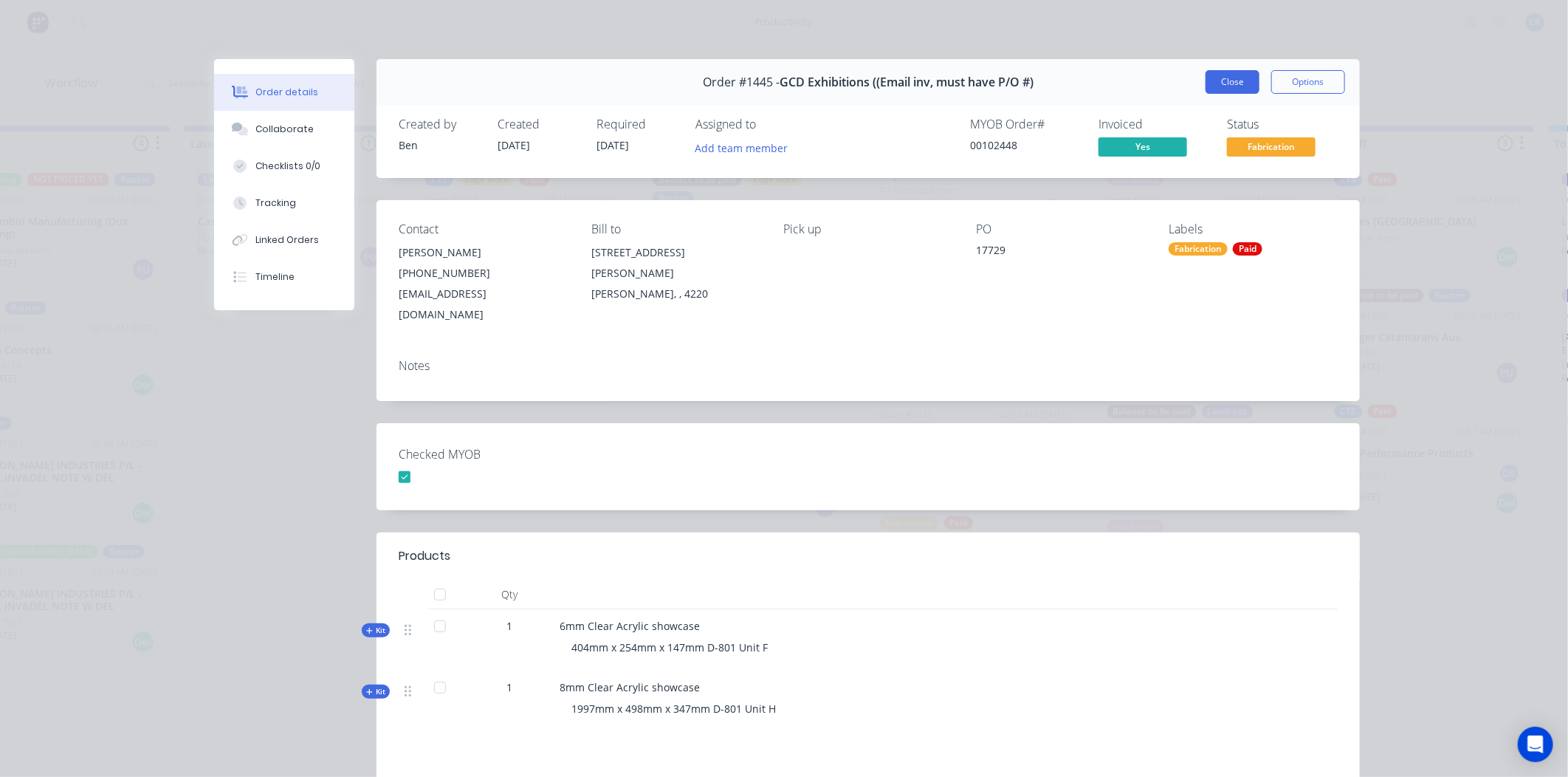
click at [1222, 85] on button "Close" at bounding box center [1232, 82] width 54 height 23
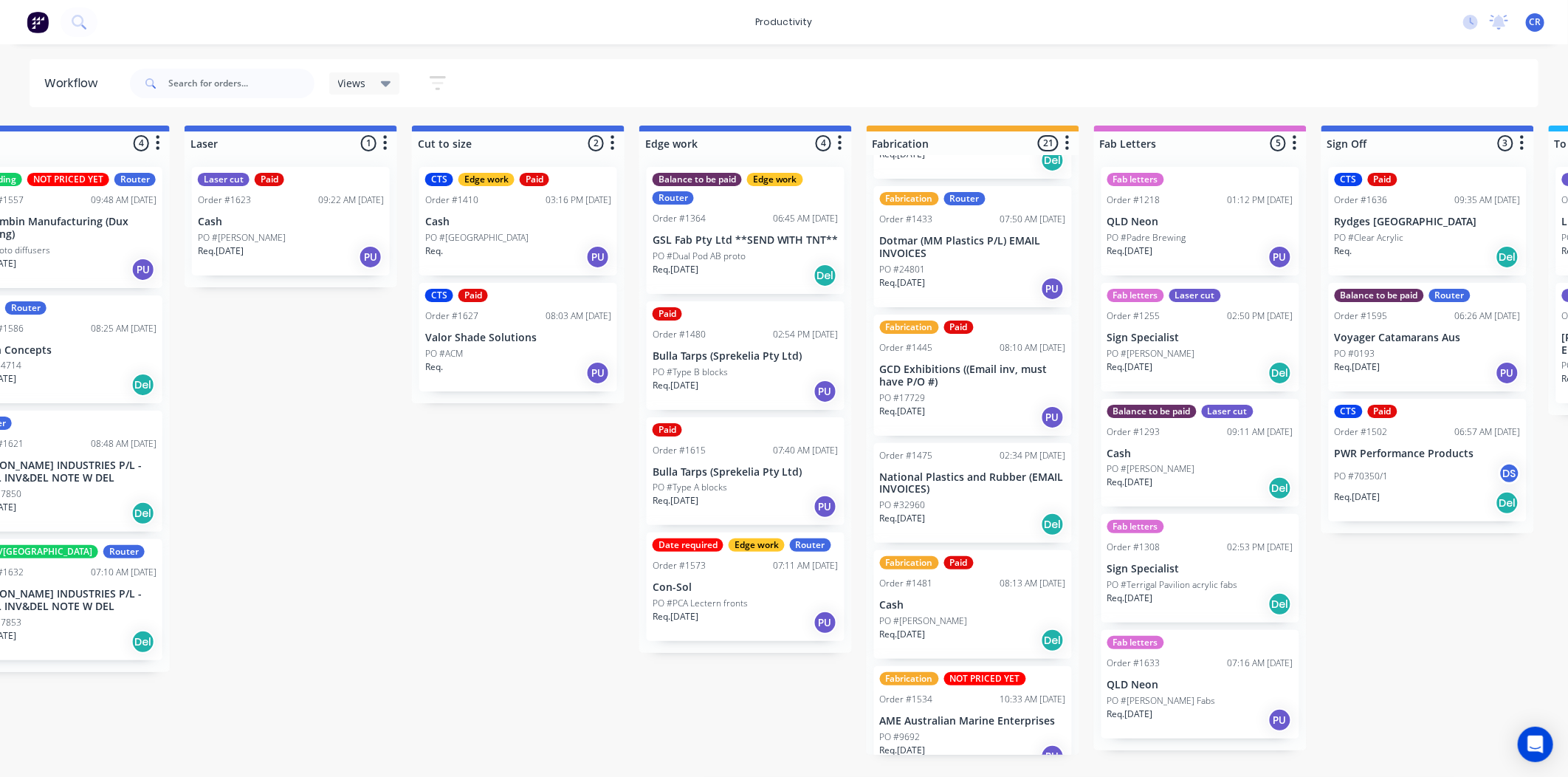
scroll to position [1394, 0]
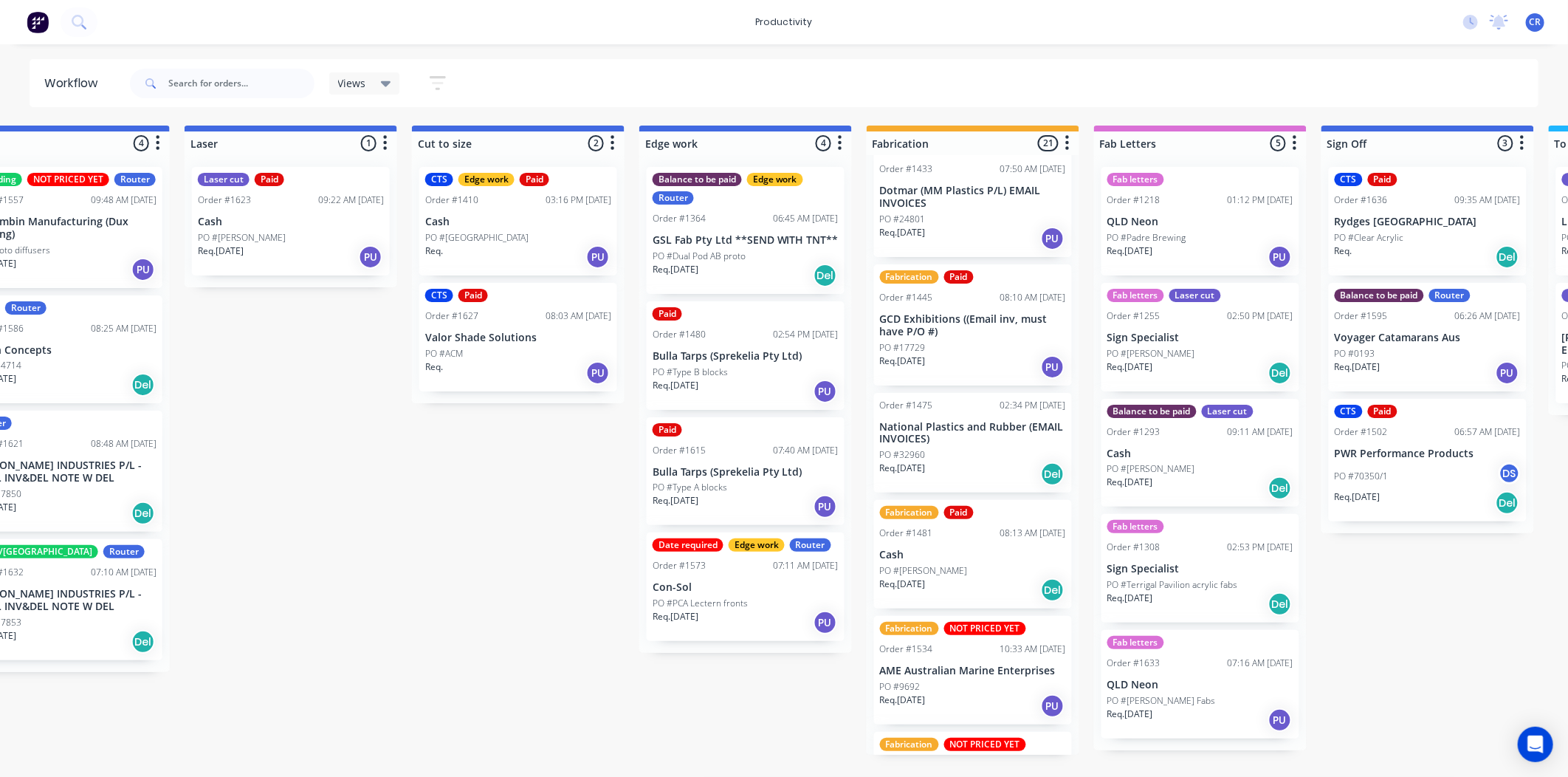
click at [1010, 549] on p "Cash" at bounding box center [973, 555] width 186 height 13
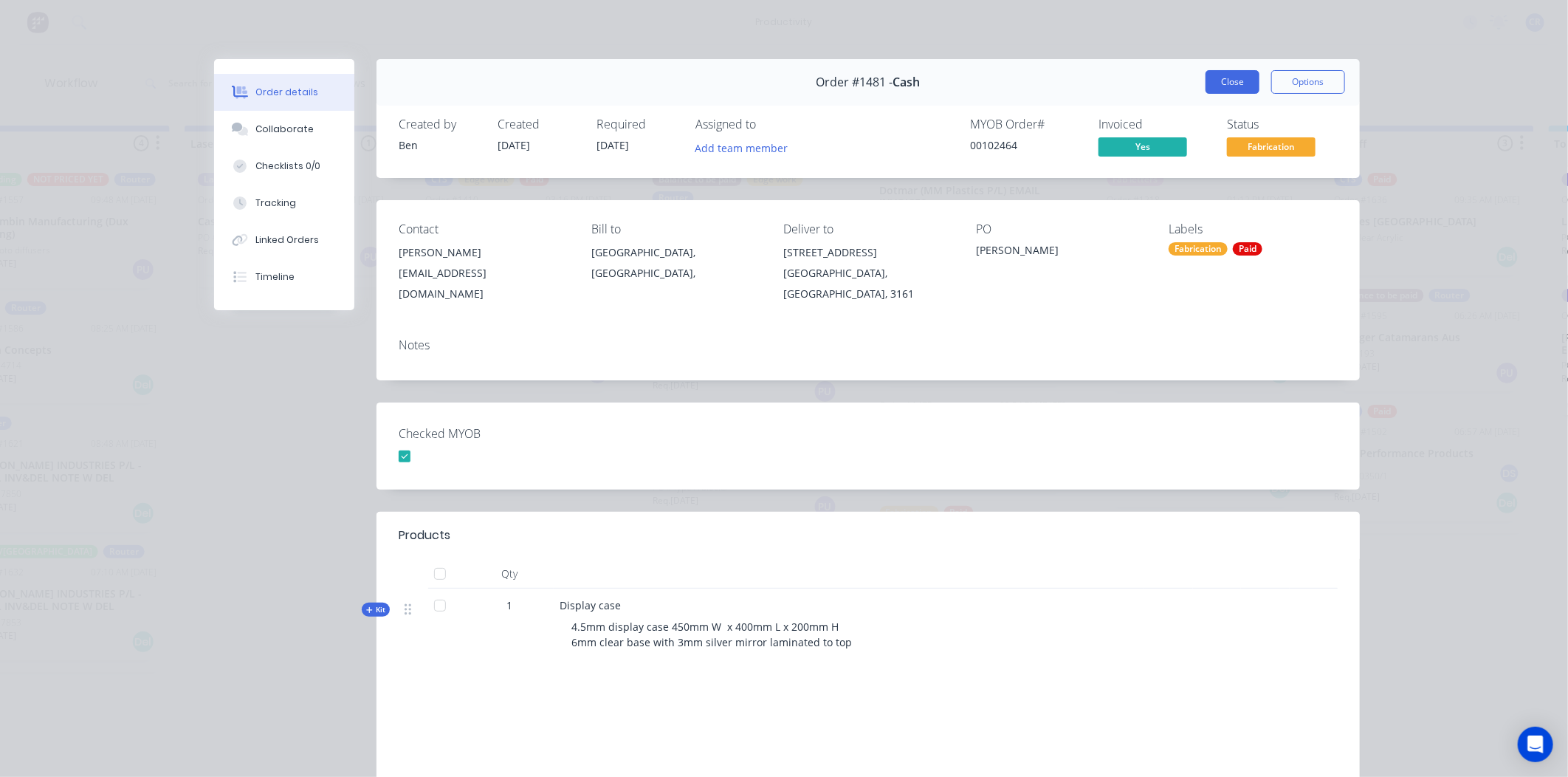
click at [1237, 83] on button "Close" at bounding box center [1232, 82] width 54 height 23
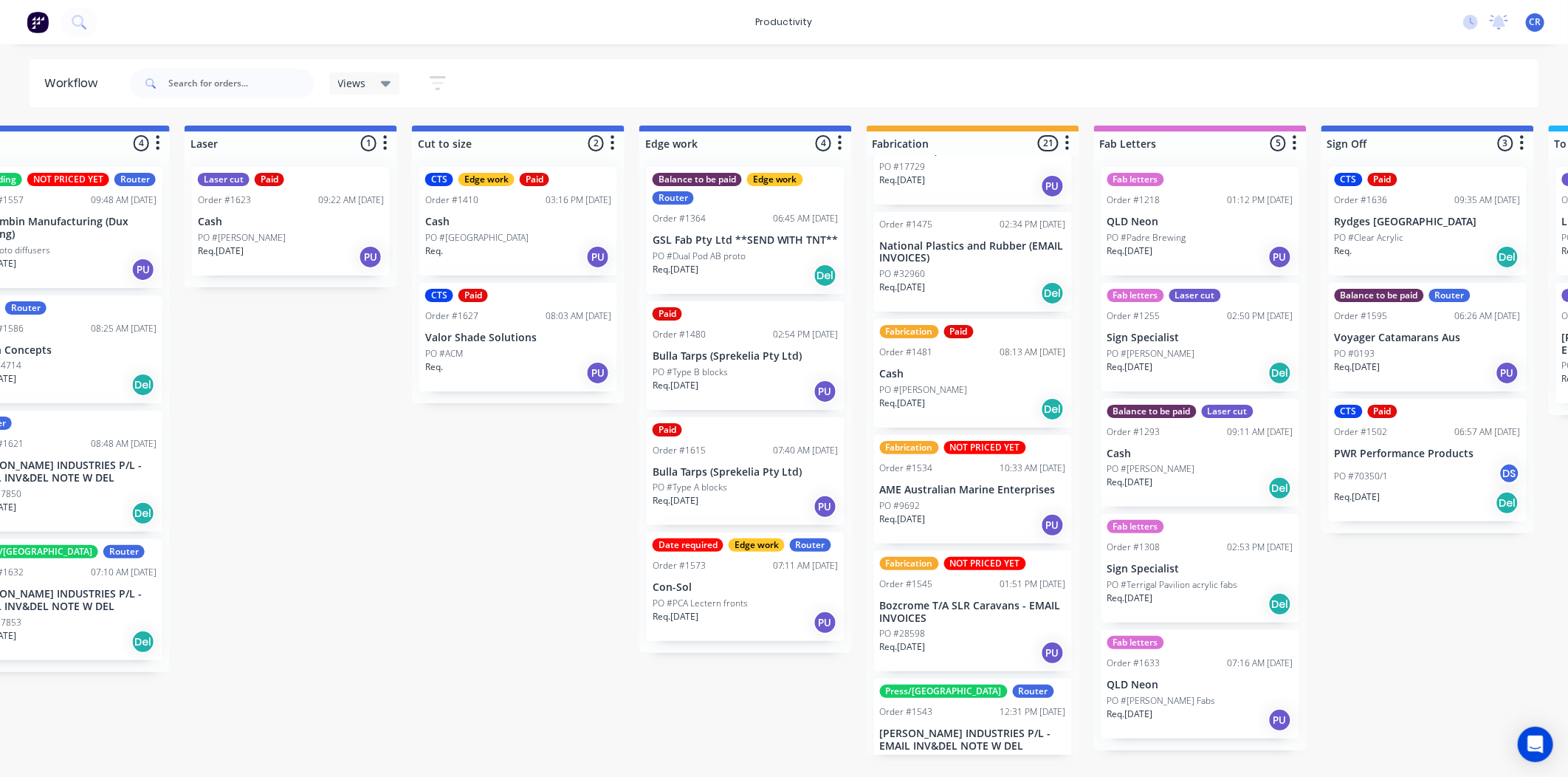
scroll to position [1641, 0]
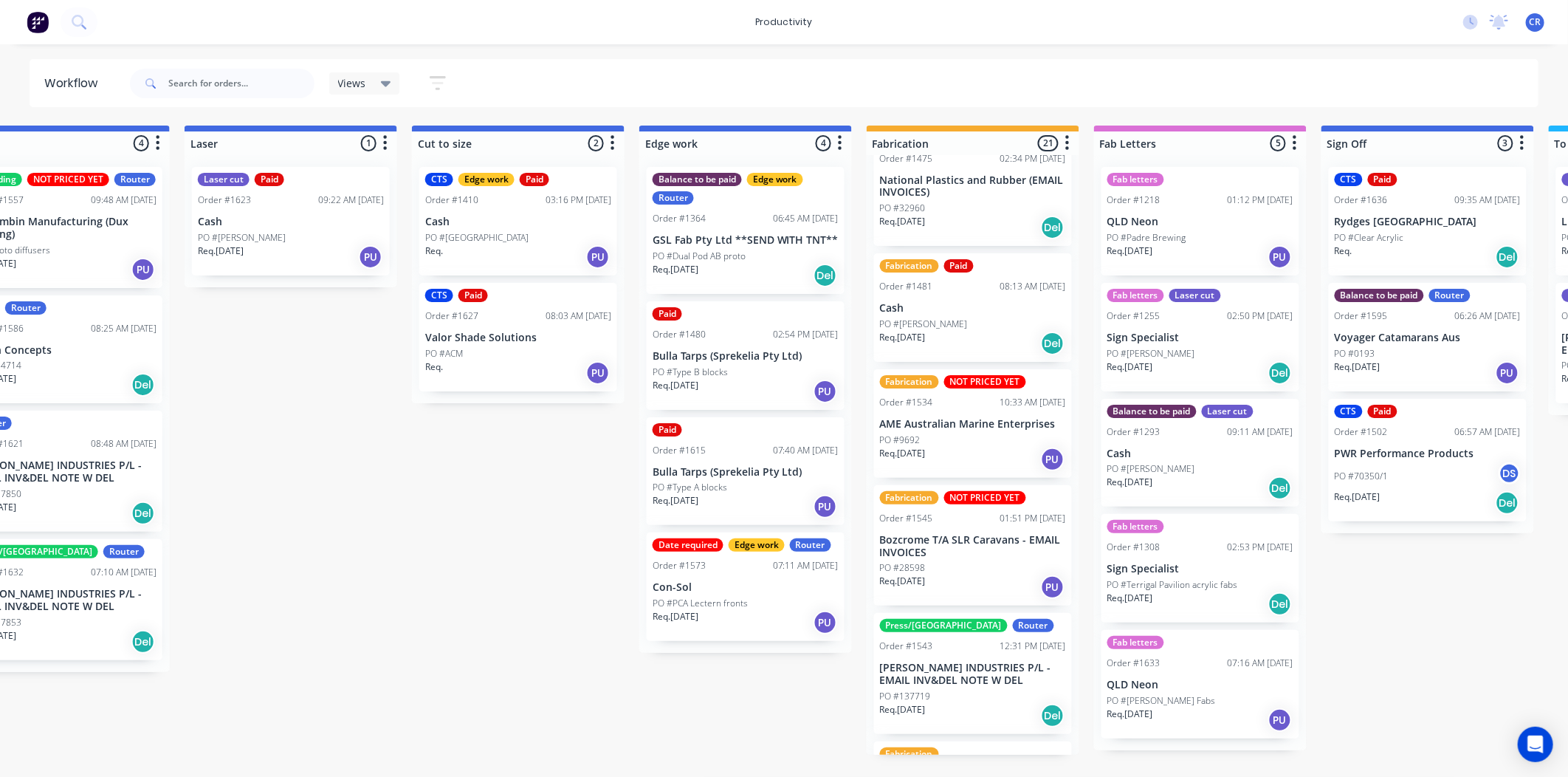
click at [948, 574] on div "Req. 15/09/25 PU" at bounding box center [973, 587] width 186 height 25
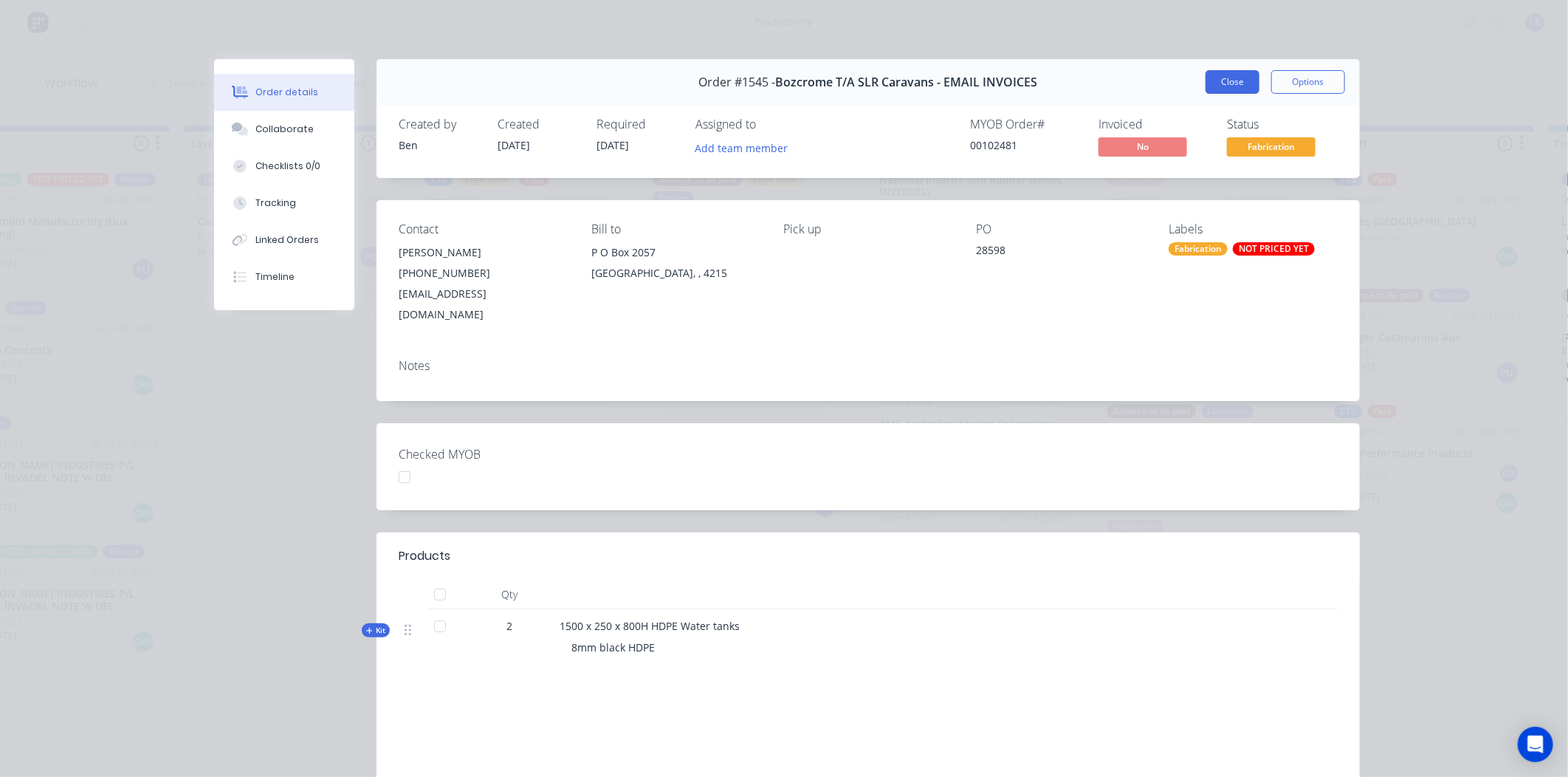
click at [1238, 82] on button "Close" at bounding box center [1232, 82] width 54 height 23
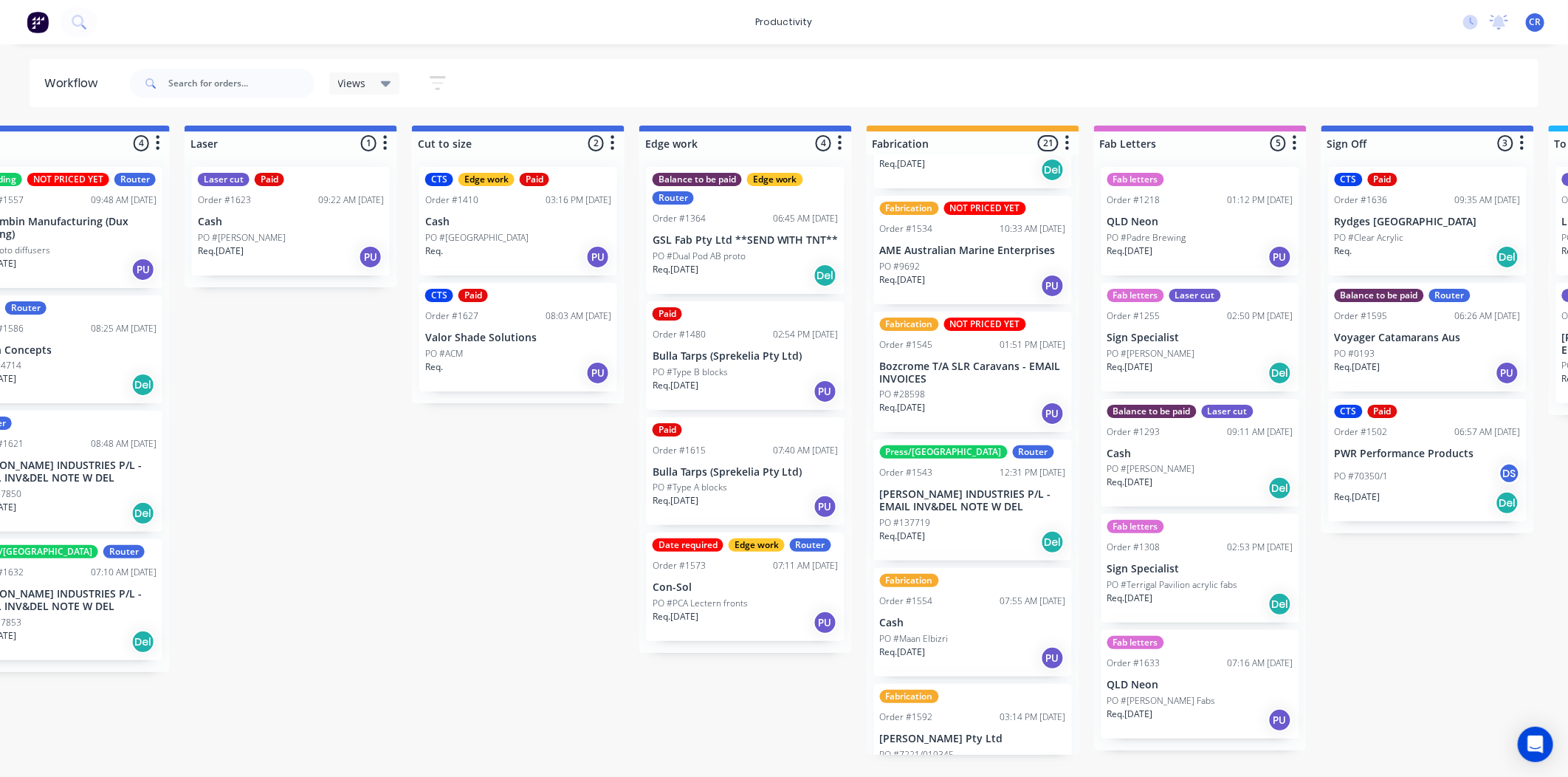
scroll to position [1887, 0]
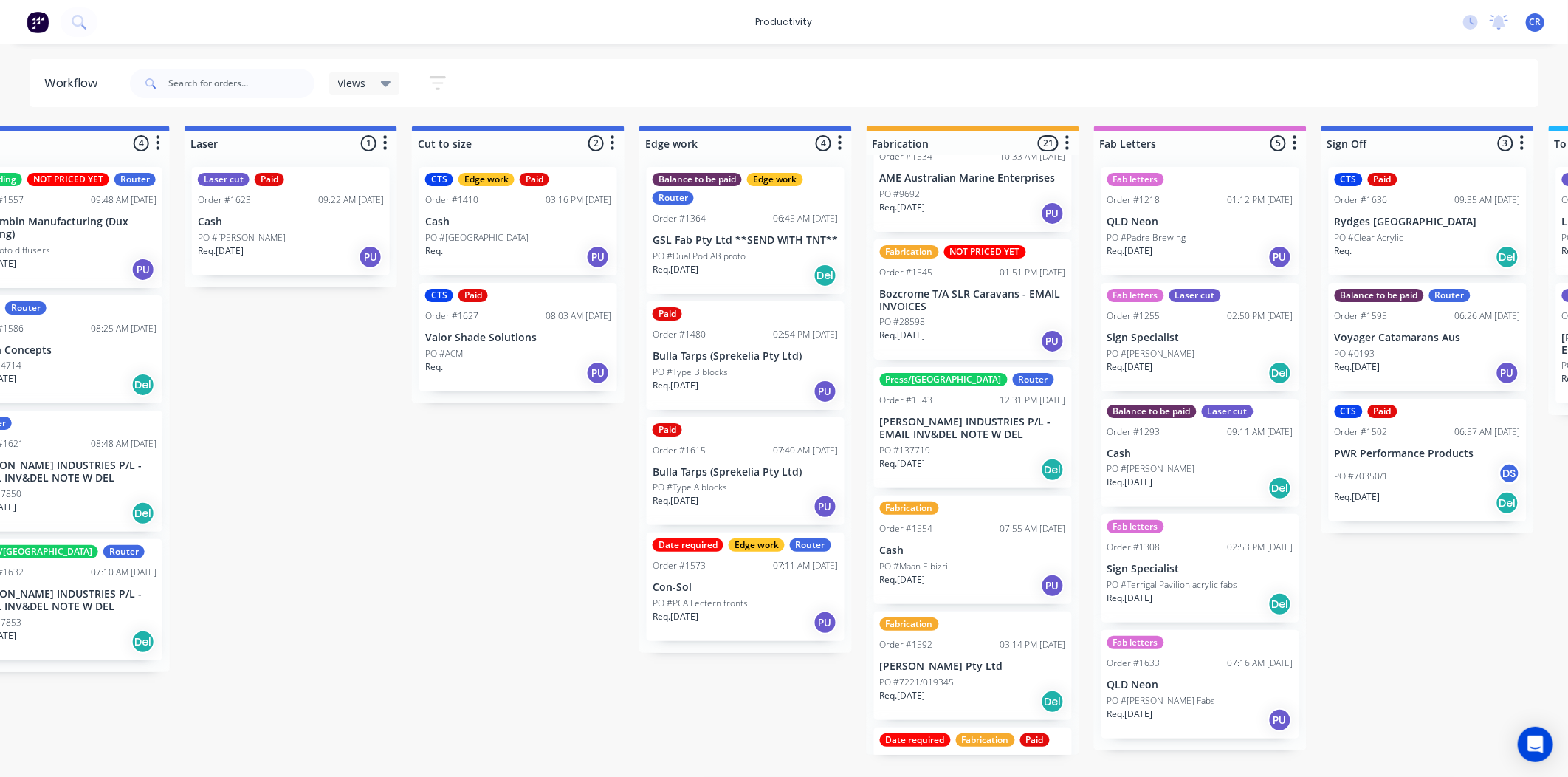
click at [1002, 559] on div "PO #Maan Elbizri" at bounding box center [973, 566] width 186 height 13
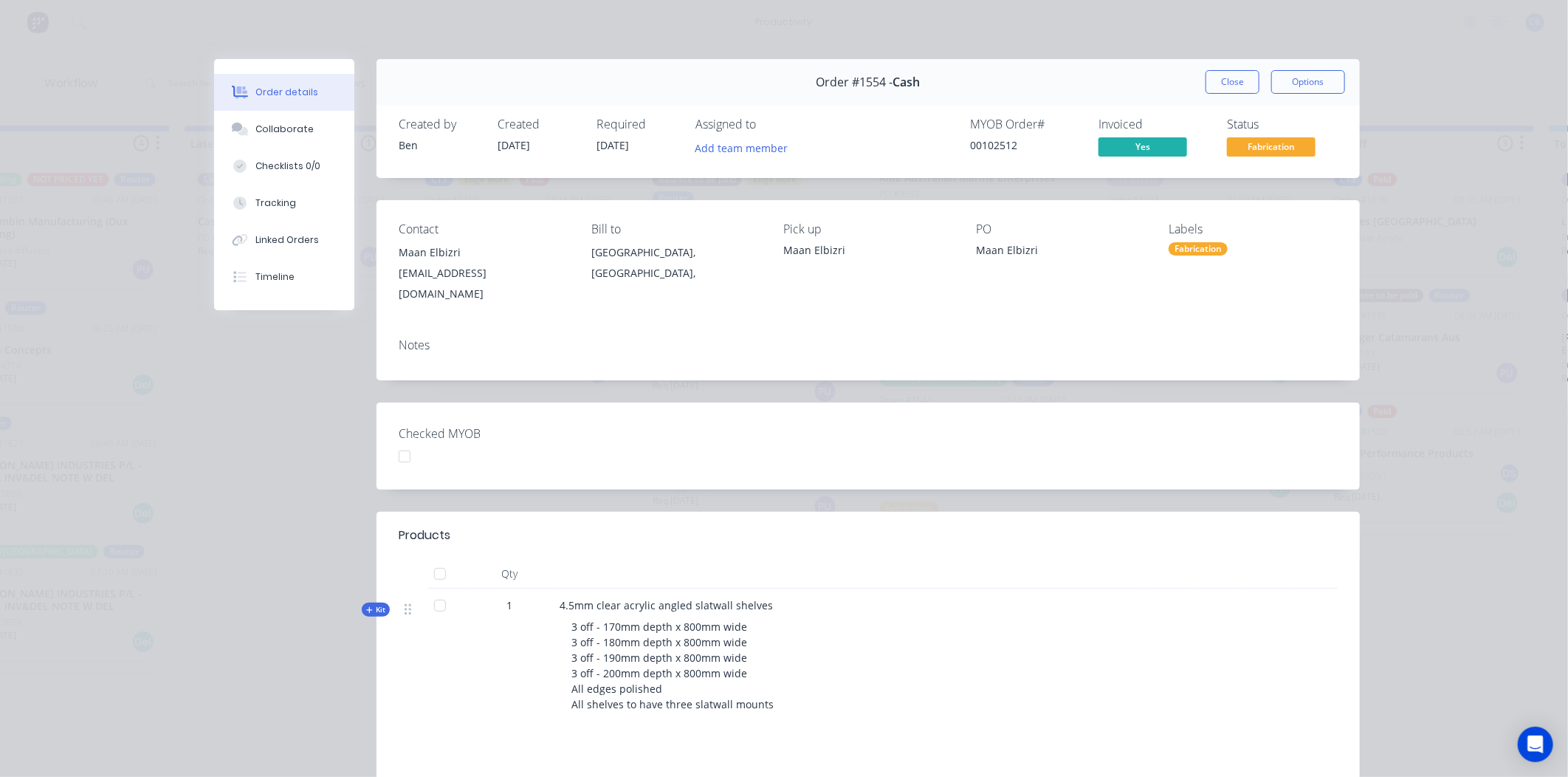
click at [1245, 88] on button "Close" at bounding box center [1232, 82] width 54 height 23
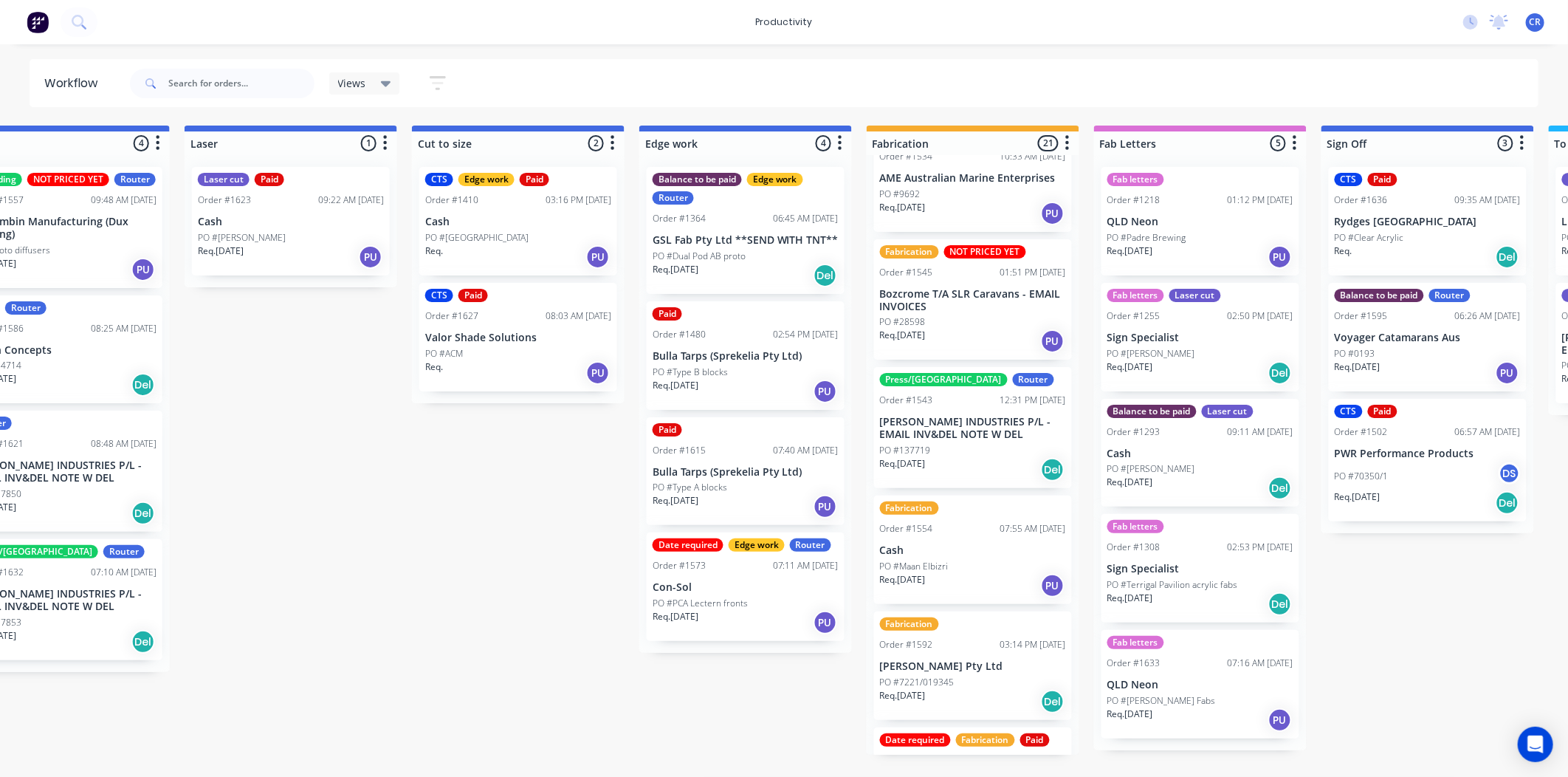
click at [980, 660] on p "[PERSON_NAME] Pty Ltd" at bounding box center [973, 667] width 186 height 13
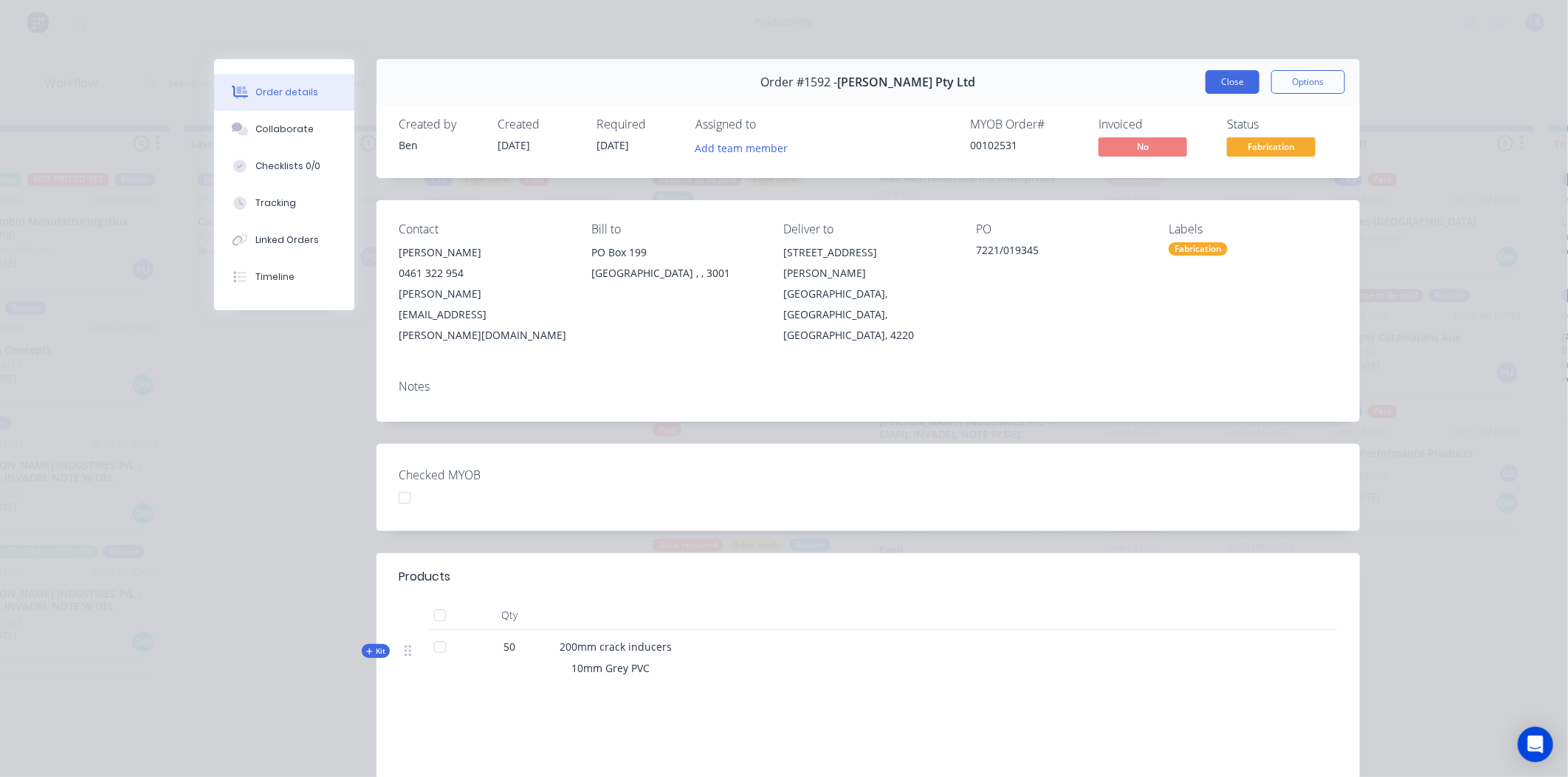
click at [1250, 77] on button "Close" at bounding box center [1232, 82] width 54 height 23
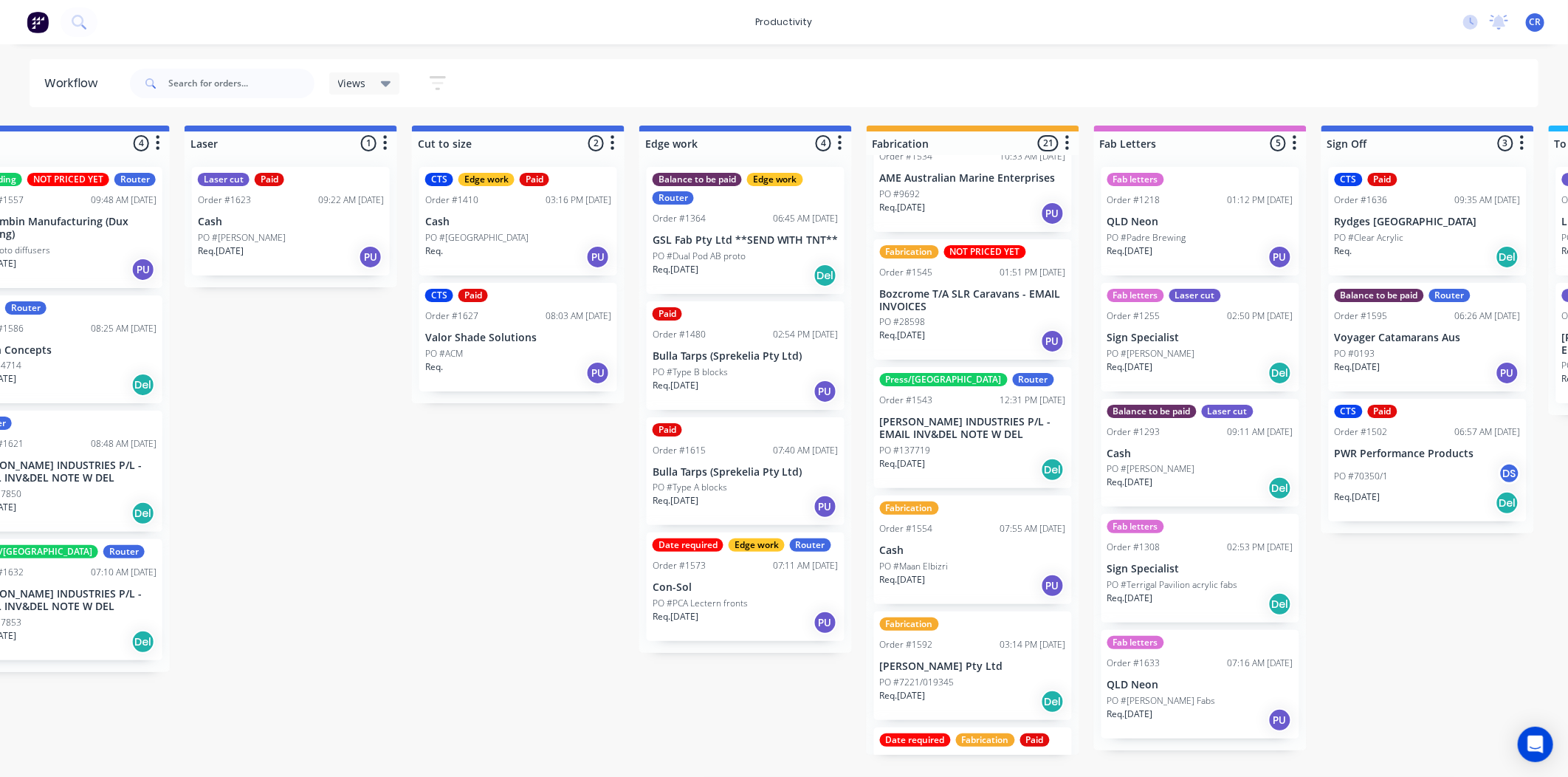
scroll to position [1916, 0]
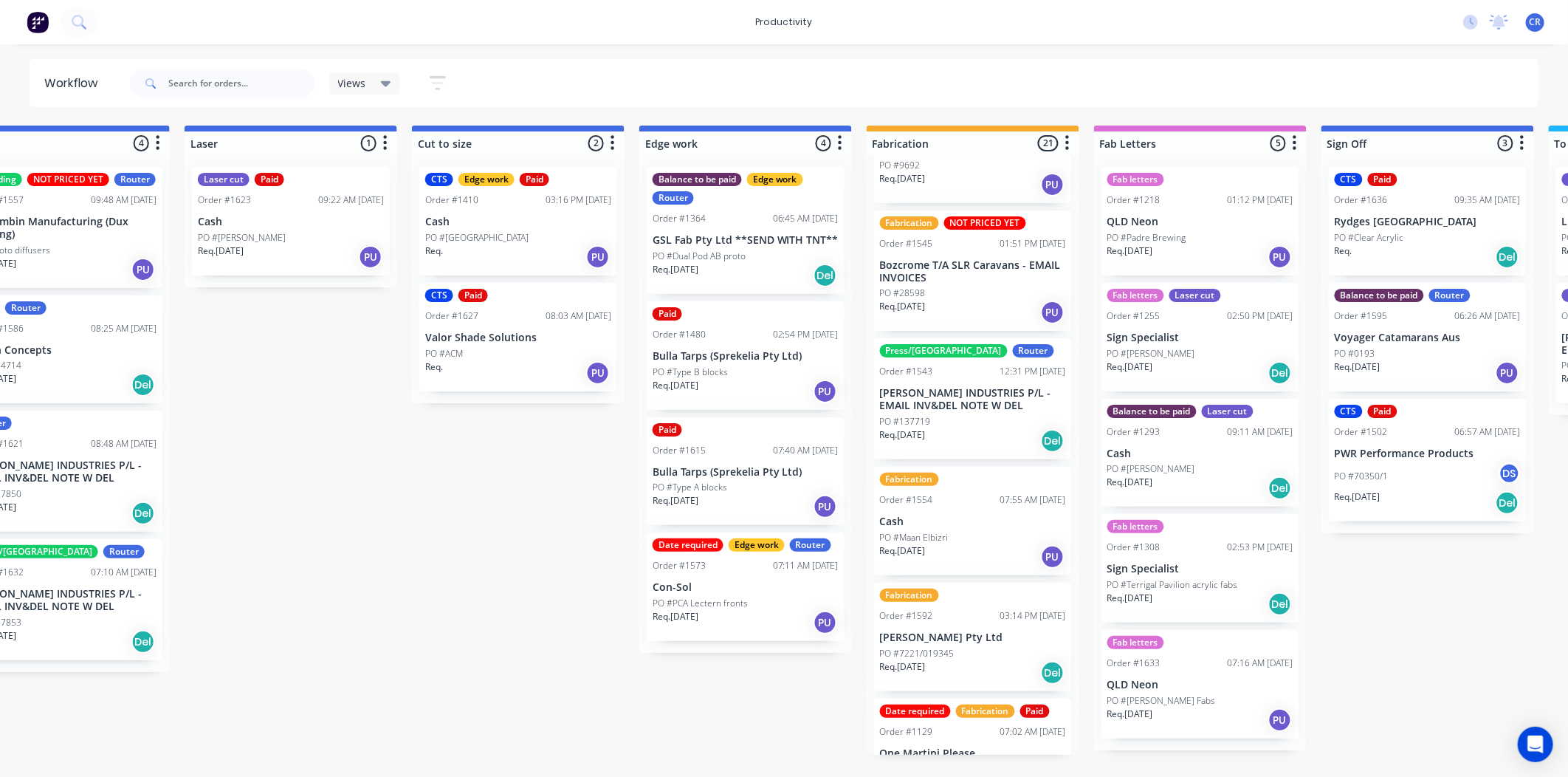
click at [974, 775] on div "Req. 01/10/25 PU" at bounding box center [973, 788] width 186 height 25
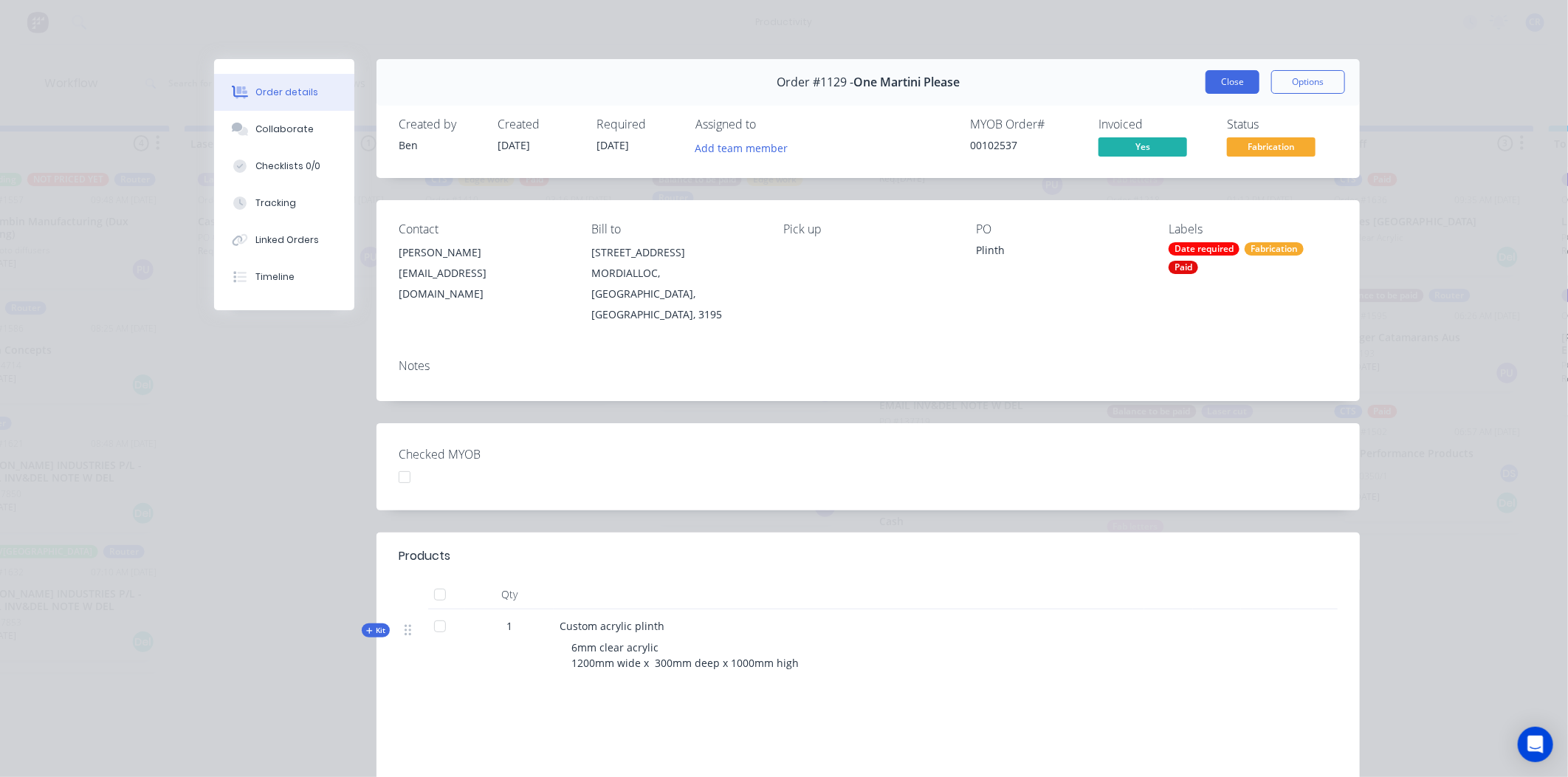
click at [1218, 81] on button "Close" at bounding box center [1232, 82] width 54 height 23
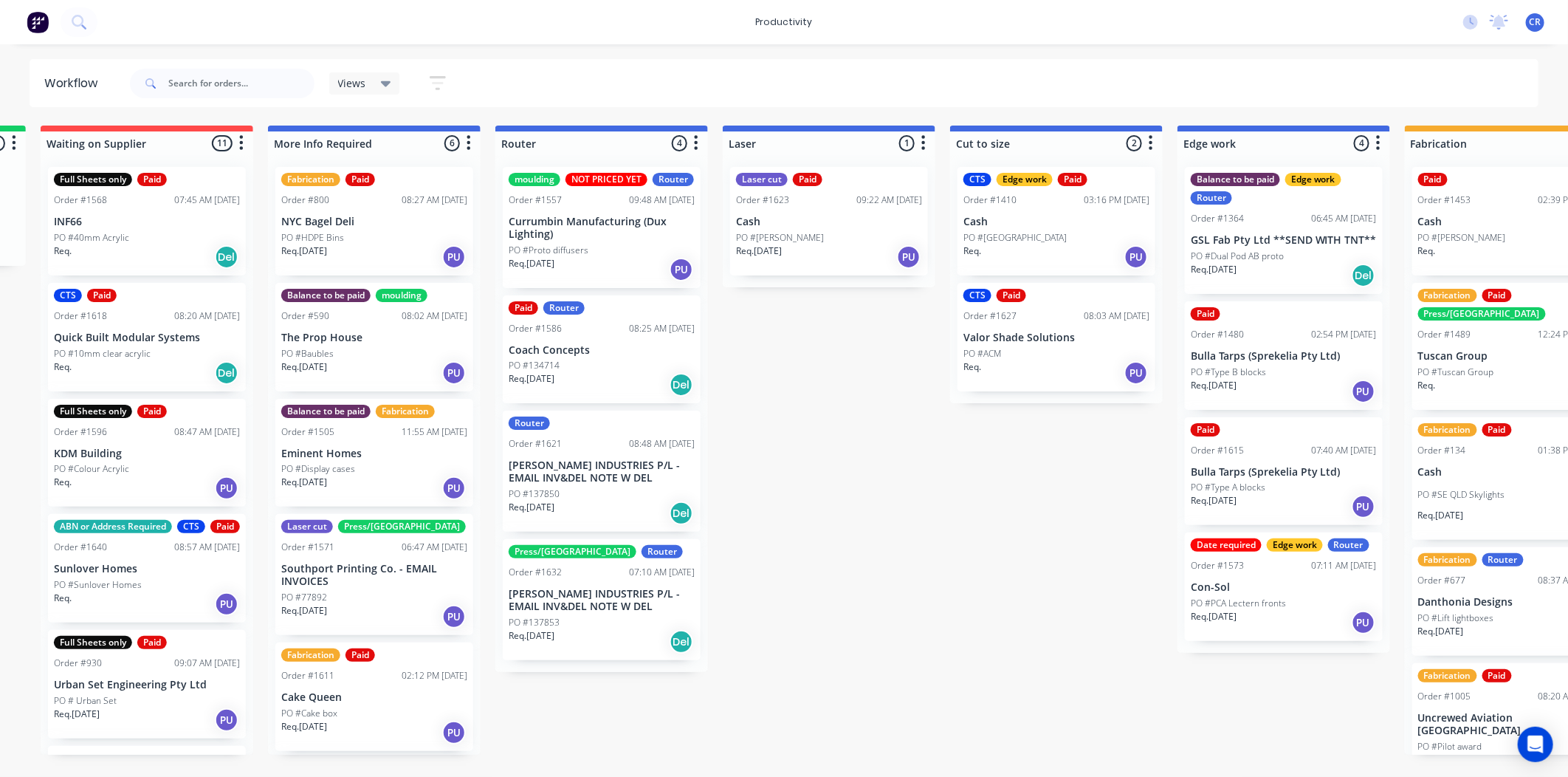
scroll to position [0, 410]
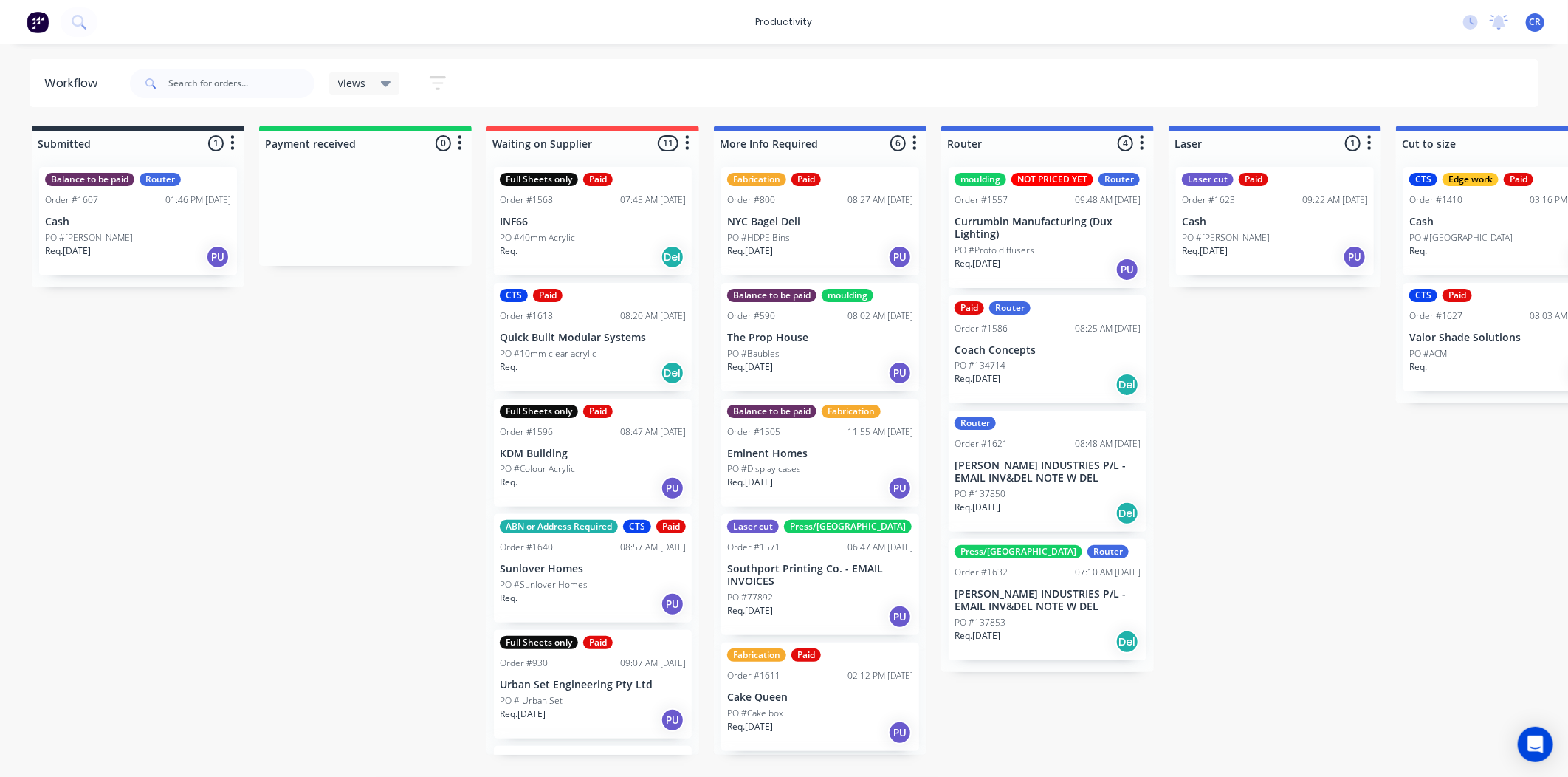
click at [1014, 364] on div "PO #134714" at bounding box center [1047, 365] width 186 height 13
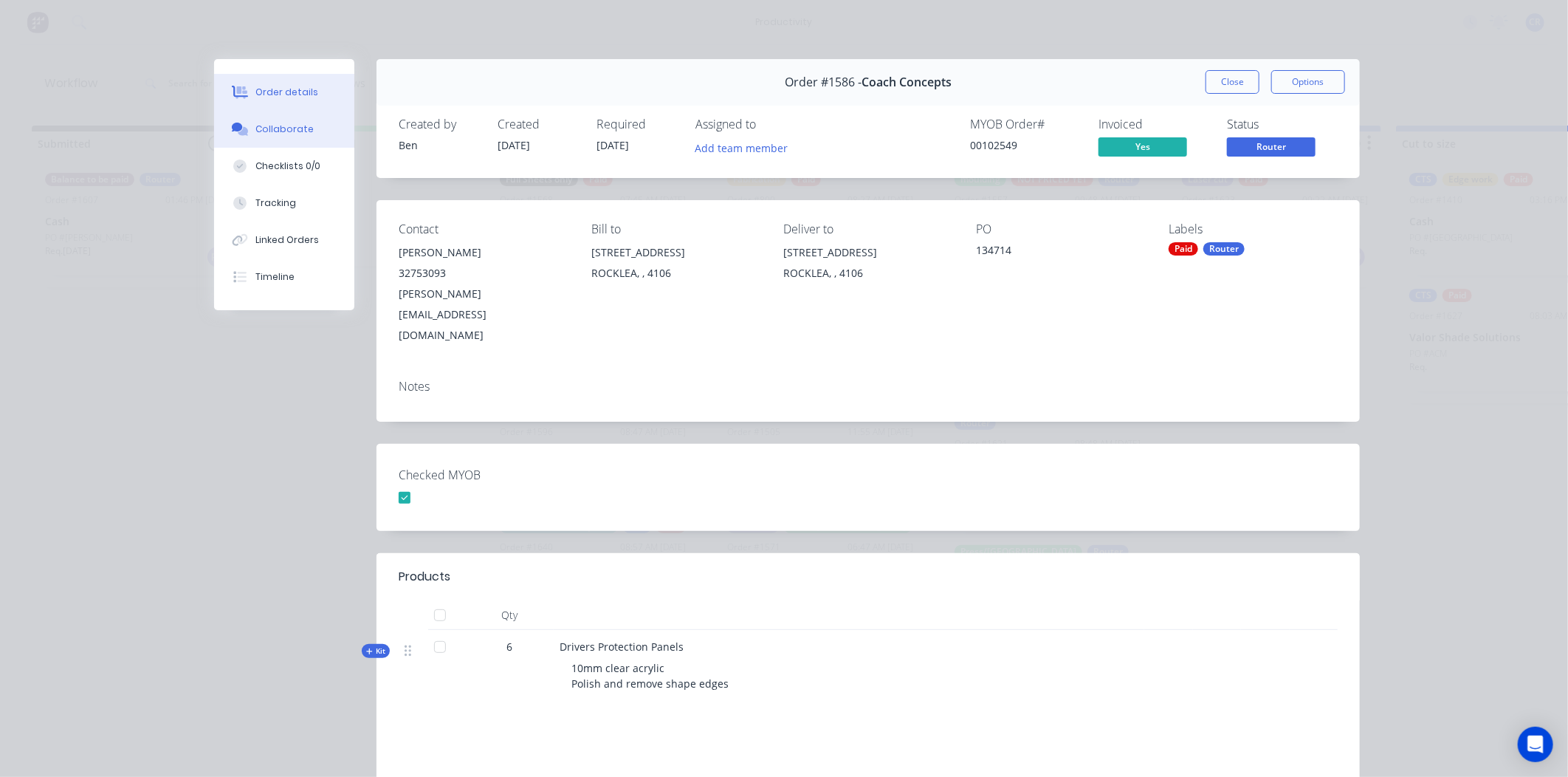
click at [305, 140] on button "Collaborate" at bounding box center [284, 129] width 140 height 37
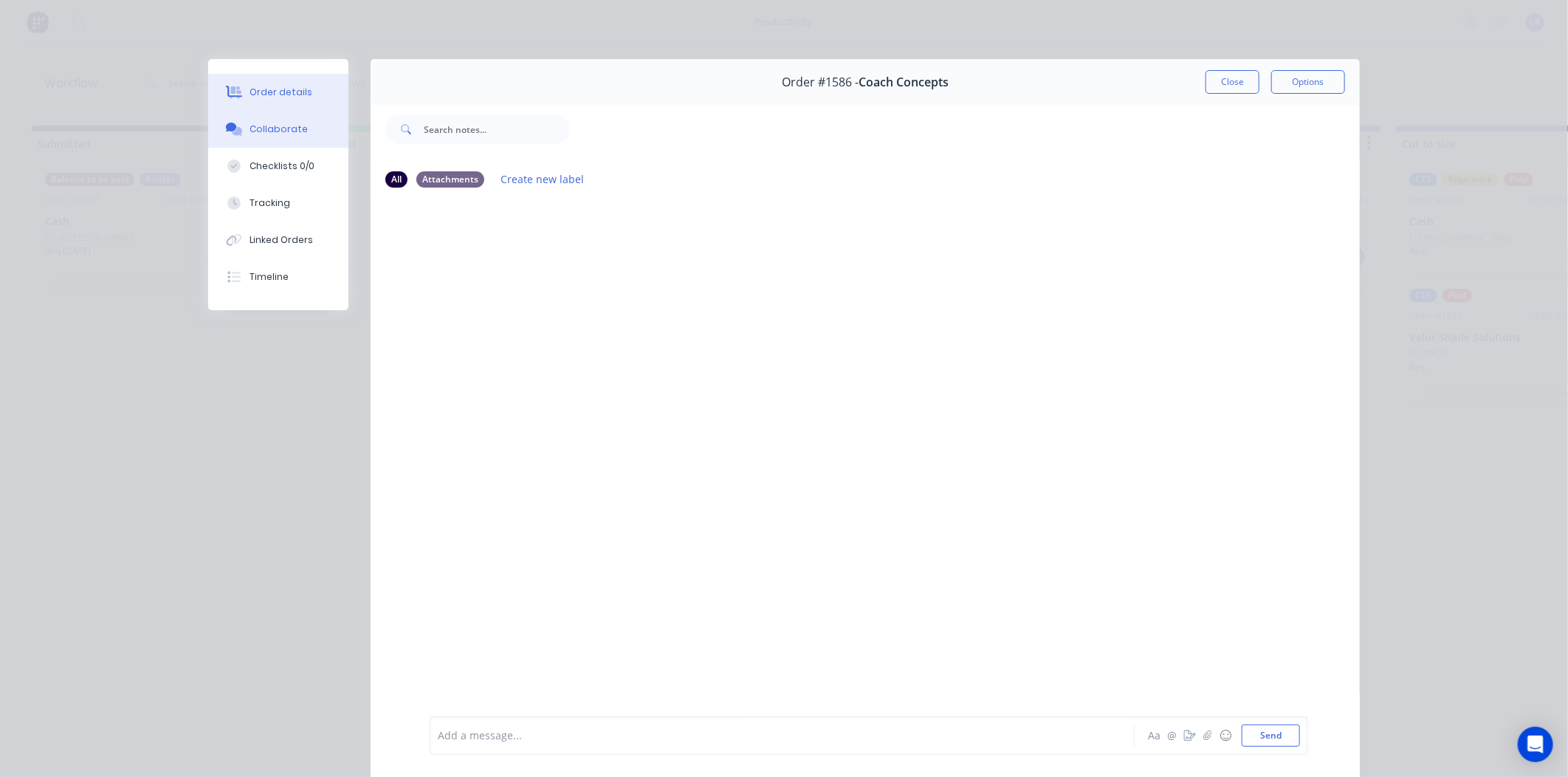
click at [303, 99] on button "Order details" at bounding box center [278, 92] width 140 height 37
